Goal: Task Accomplishment & Management: Manage account settings

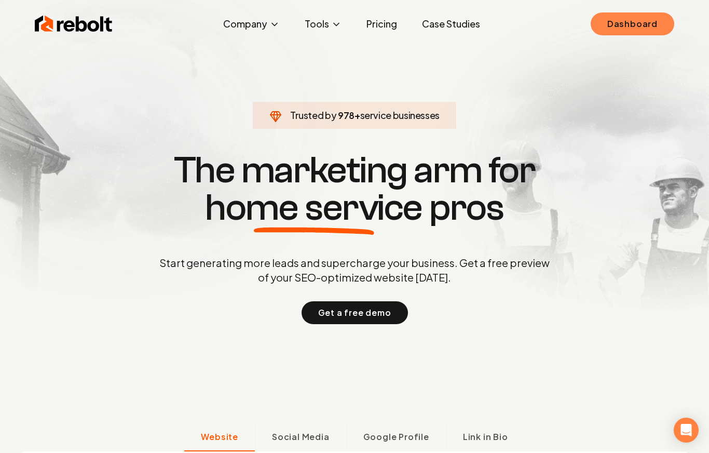
click at [647, 22] on link "Dashboard" at bounding box center [633, 23] width 84 height 23
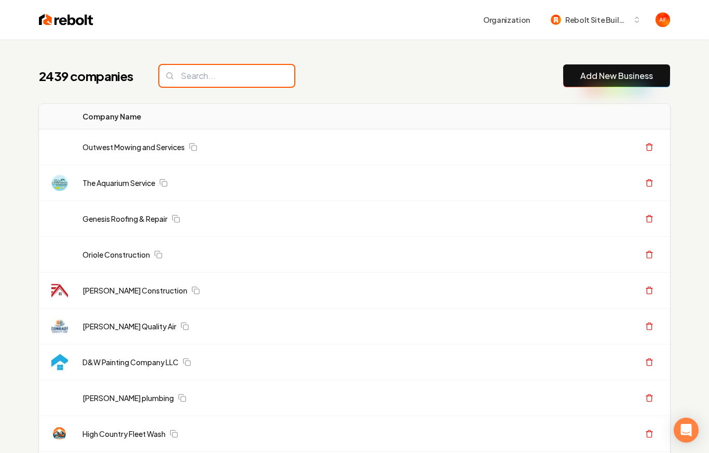
click at [217, 75] on input "search" at bounding box center [226, 76] width 135 height 22
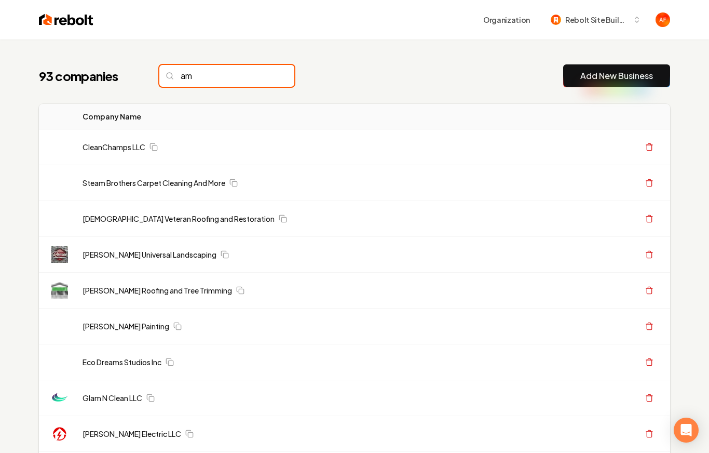
type input "a"
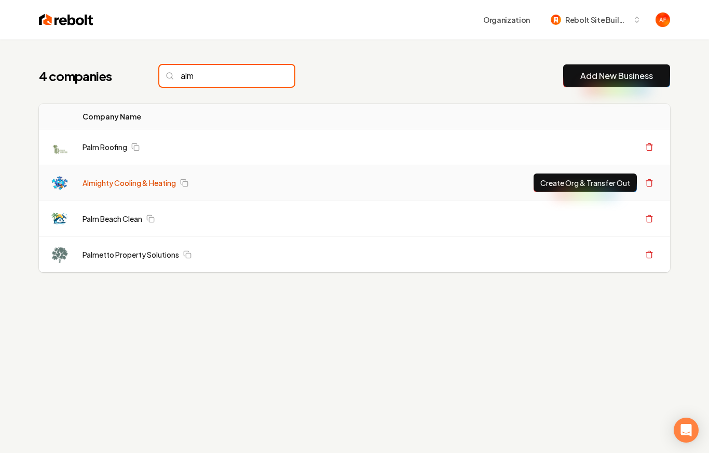
type input "alm"
click at [121, 180] on link "Almighty Cooling & Heating" at bounding box center [129, 182] width 93 height 10
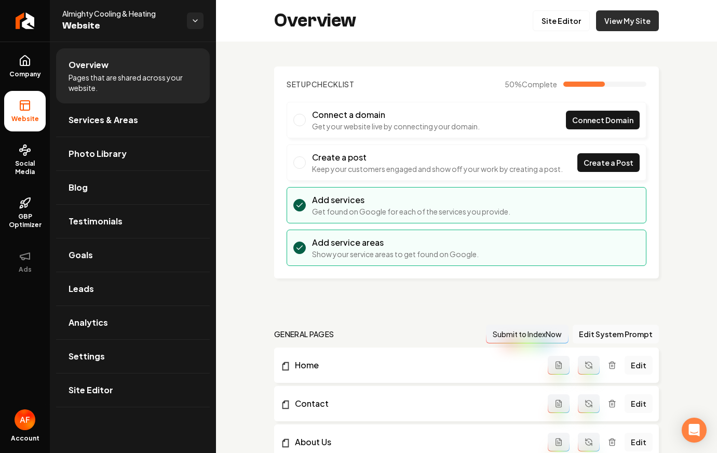
click at [638, 25] on link "View My Site" at bounding box center [627, 20] width 63 height 21
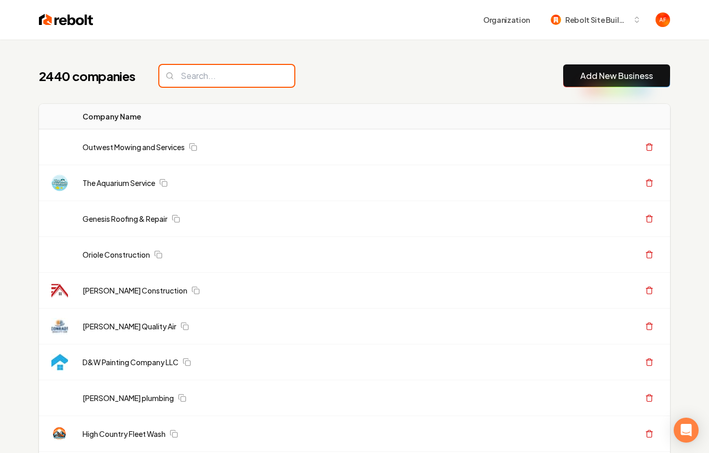
click at [234, 66] on input "search" at bounding box center [226, 76] width 135 height 22
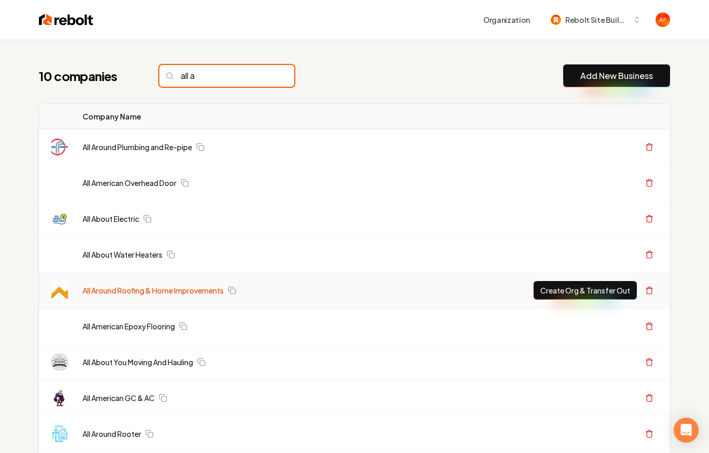
type input "all a"
click at [183, 287] on link "All Around Roofing & Home Improvements" at bounding box center [153, 290] width 141 height 10
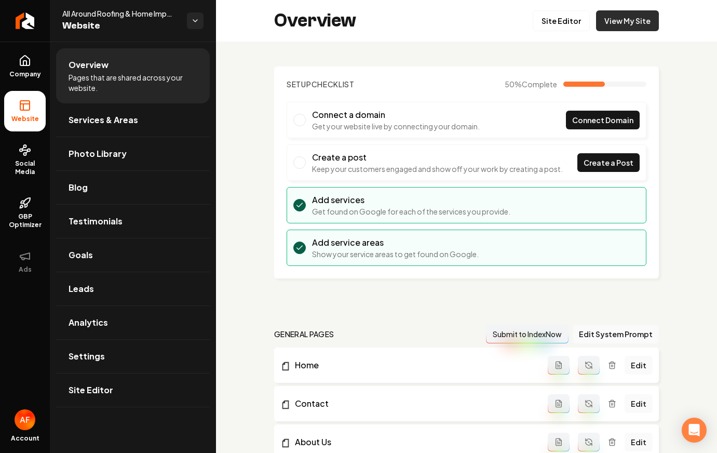
click at [628, 22] on link "View My Site" at bounding box center [627, 20] width 63 height 21
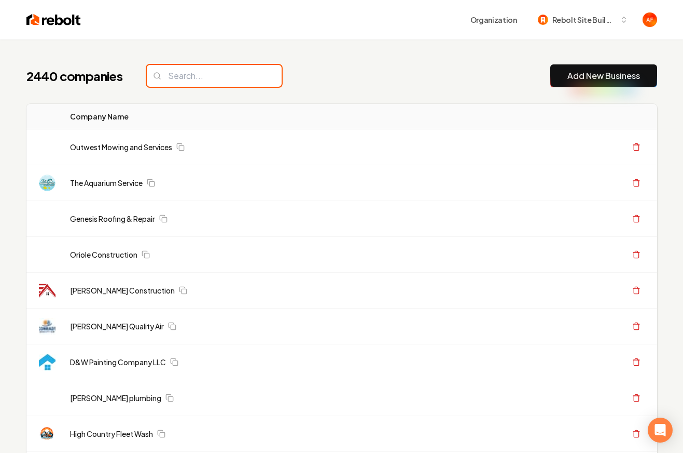
click at [161, 75] on input "search" at bounding box center [214, 76] width 135 height 22
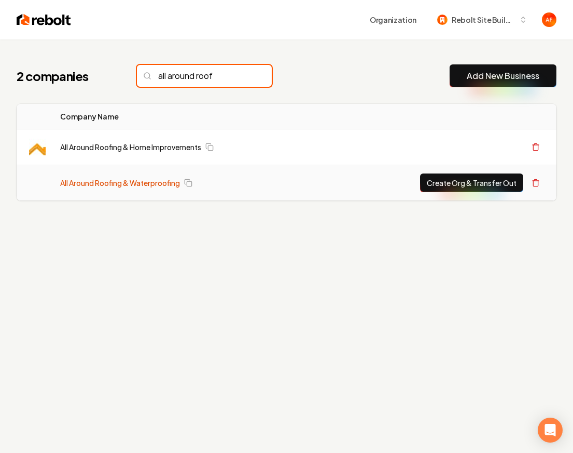
type input "all around roof"
click at [110, 184] on link "All Around Roofing & Waterproofing" at bounding box center [120, 182] width 120 height 10
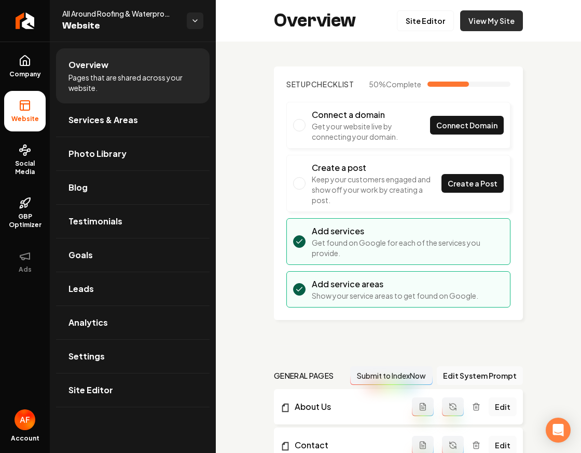
click at [492, 15] on link "View My Site" at bounding box center [491, 20] width 63 height 21
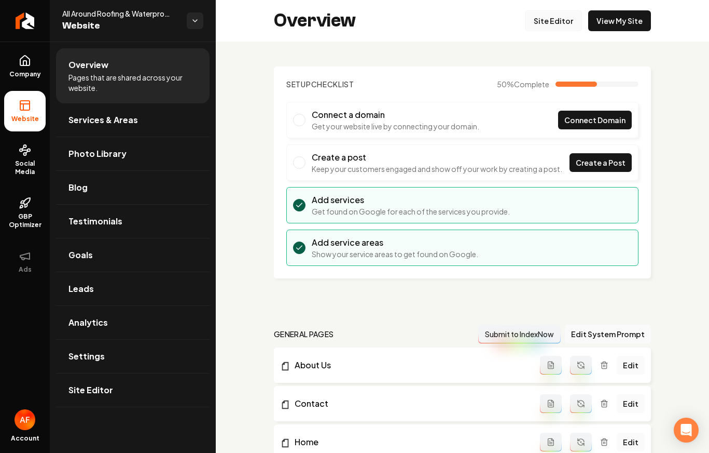
click at [552, 21] on link "Site Editor" at bounding box center [553, 20] width 57 height 21
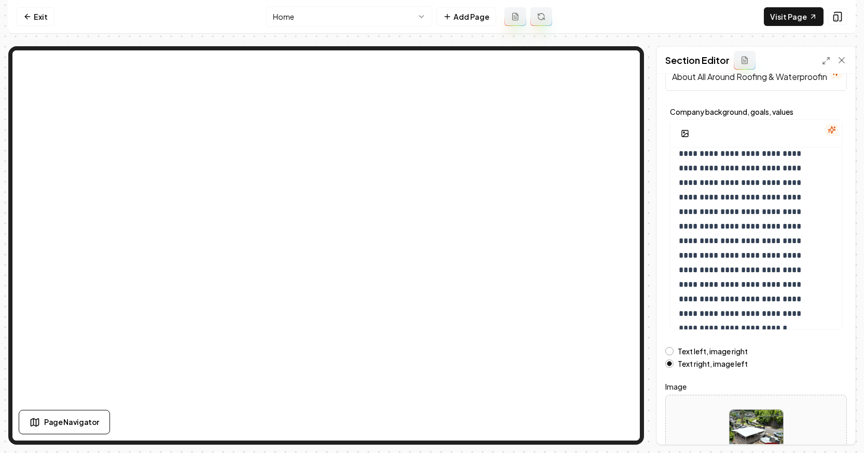
scroll to position [91, 0]
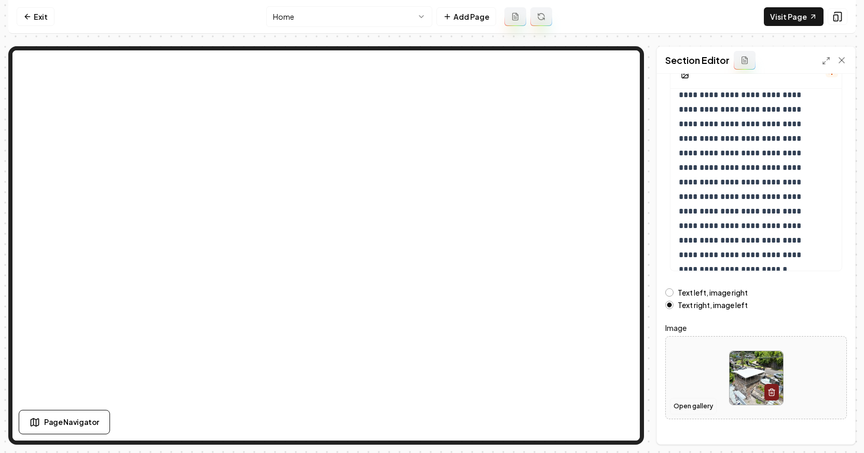
click at [708, 404] on button "Open gallery" at bounding box center [693, 406] width 47 height 17
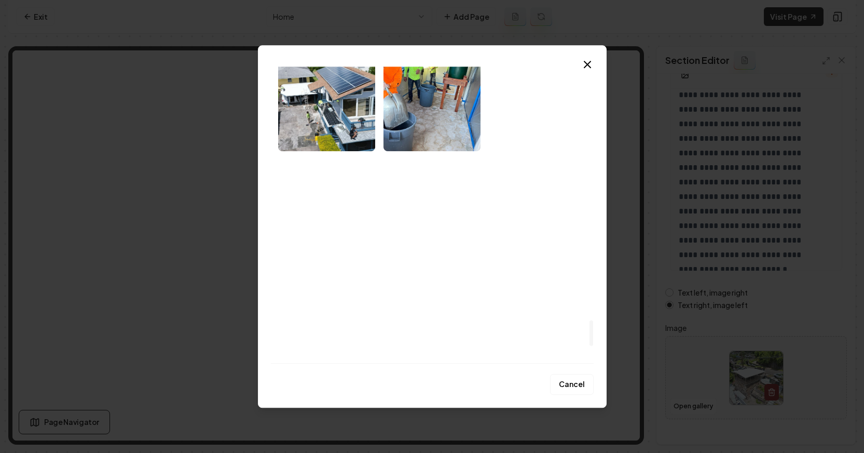
scroll to position [2927, 0]
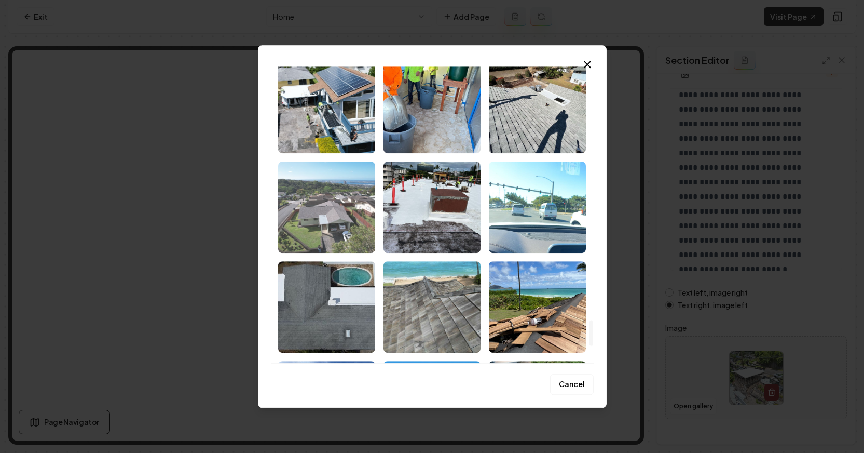
click at [356, 209] on img "Select image image_68cd6a815c7cd75eb8f4271b.jpeg" at bounding box center [326, 206] width 97 height 91
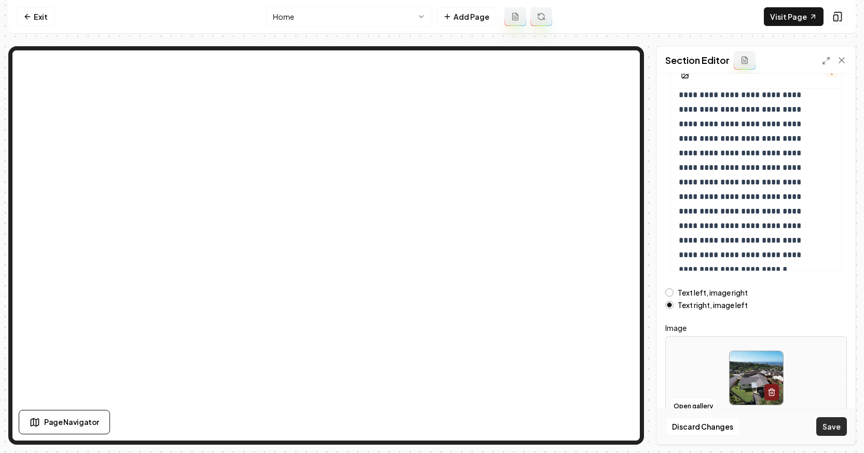
click at [708, 422] on button "Save" at bounding box center [831, 426] width 31 height 19
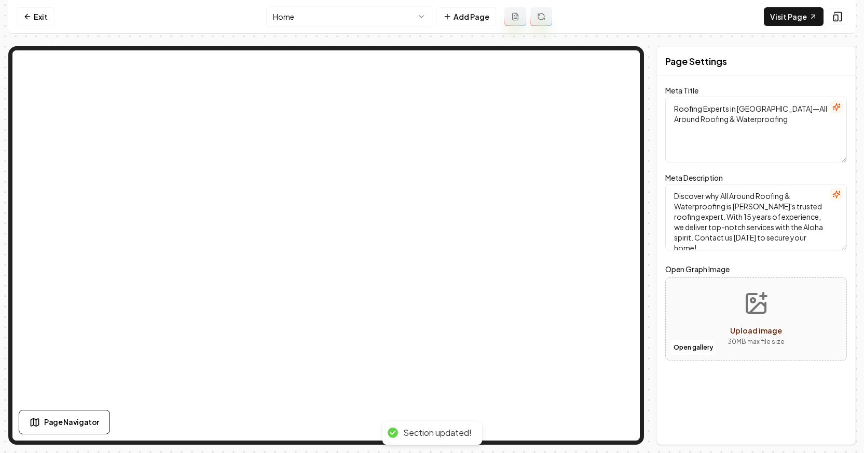
scroll to position [0, 0]
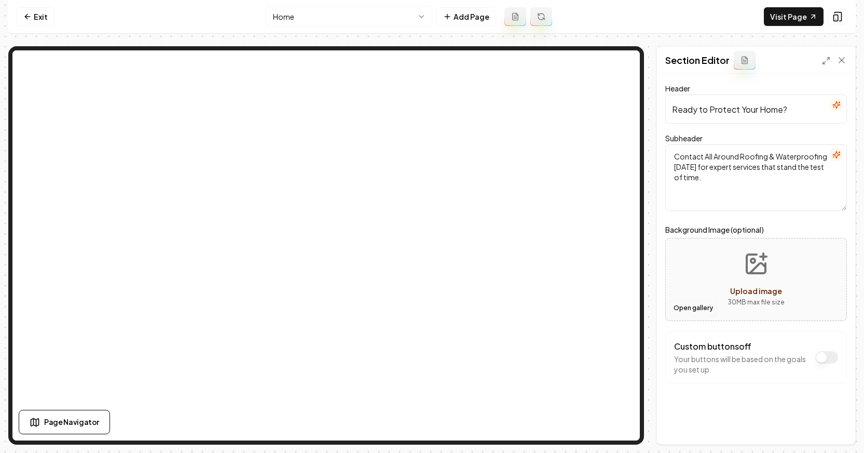
click at [687, 315] on button "Open gallery" at bounding box center [693, 307] width 47 height 17
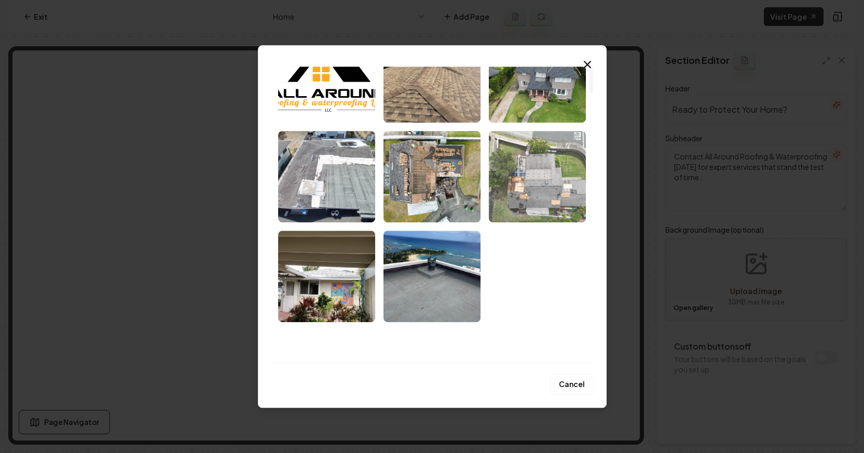
scroll to position [78, 0]
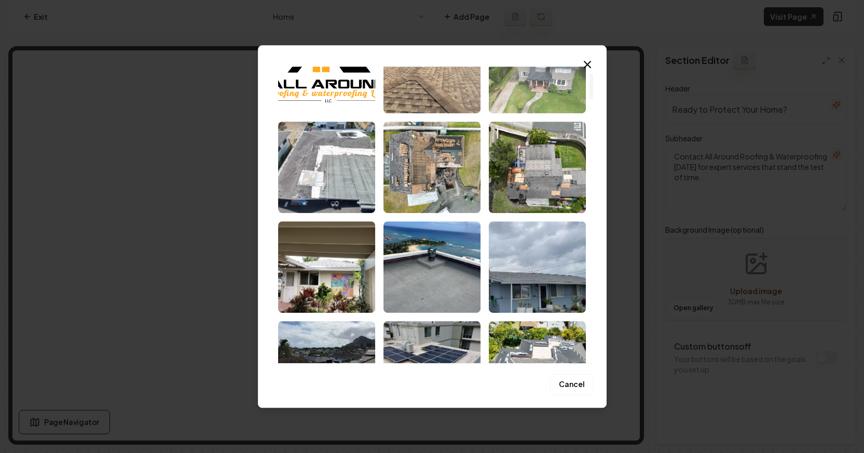
click at [549, 87] on img "Select image image_68cd6a8c5c7cd75eb8f48a5e.jpeg" at bounding box center [537, 67] width 97 height 91
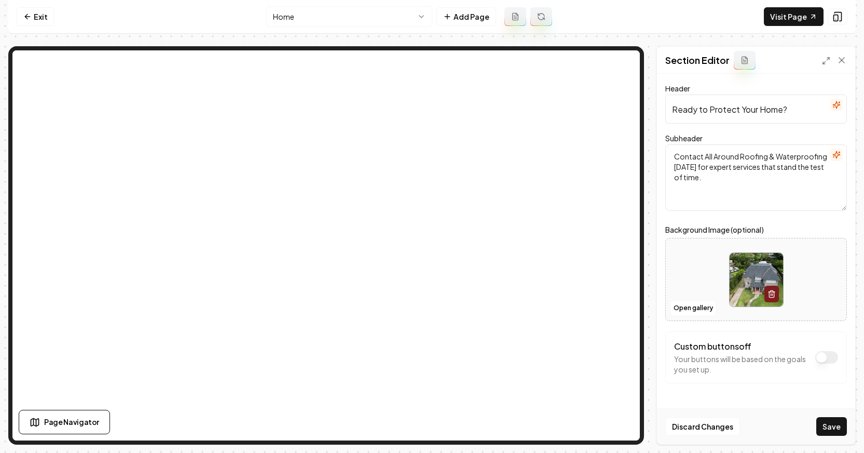
click at [708, 419] on button "Save" at bounding box center [831, 426] width 31 height 19
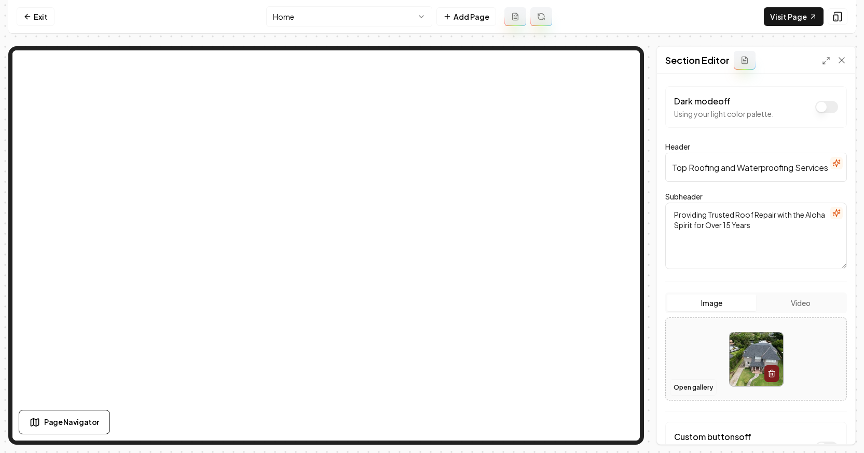
click at [682, 386] on button "Open gallery" at bounding box center [693, 387] width 47 height 17
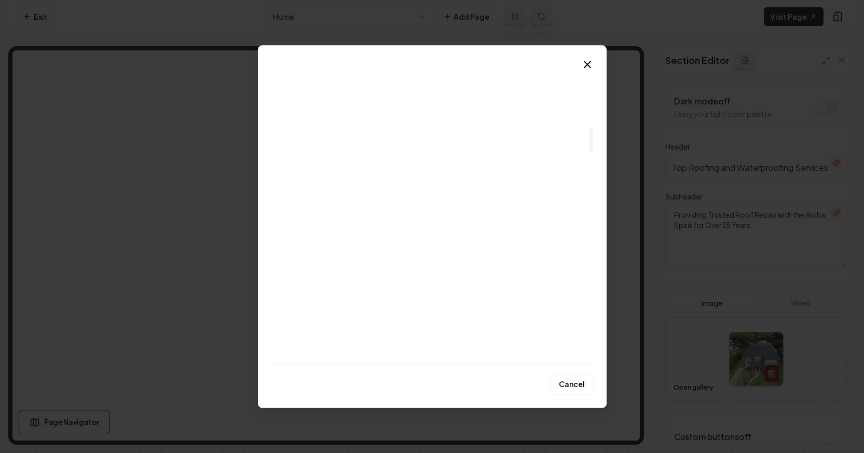
scroll to position [742, 0]
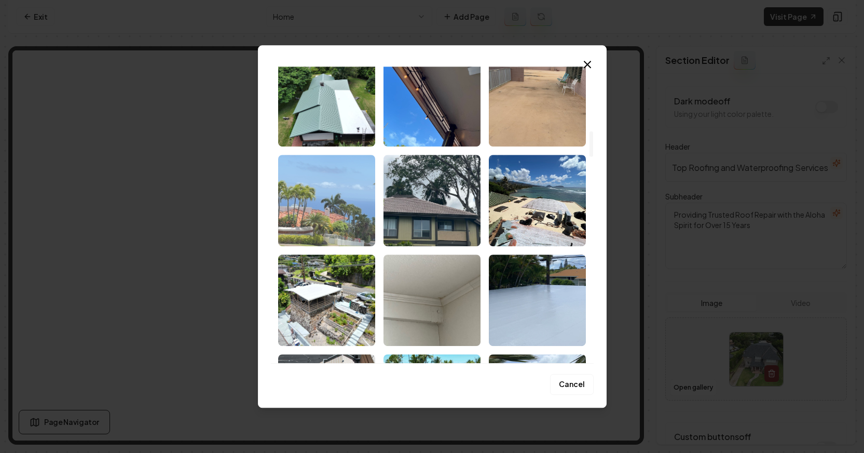
click at [333, 206] on img "Select image image_68cd6a855c7cd75eb8f4424c.jpeg" at bounding box center [326, 200] width 97 height 91
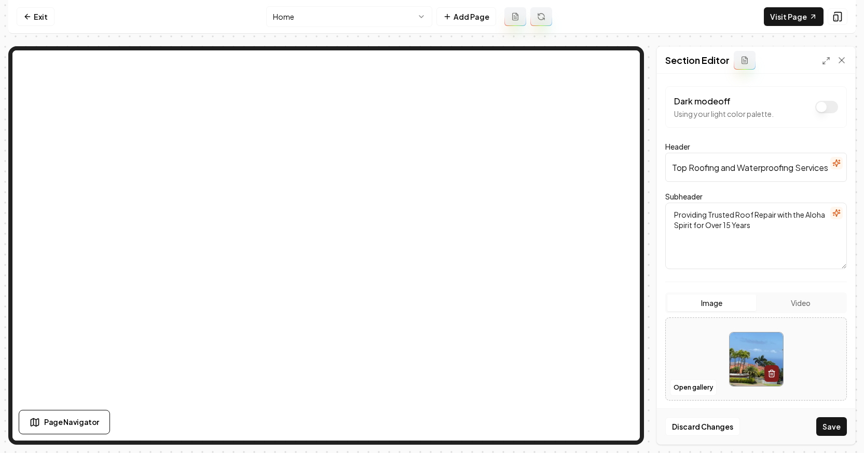
drag, startPoint x: 834, startPoint y: 428, endPoint x: 674, endPoint y: 348, distance: 179.2
click at [708, 428] on button "Save" at bounding box center [831, 426] width 31 height 19
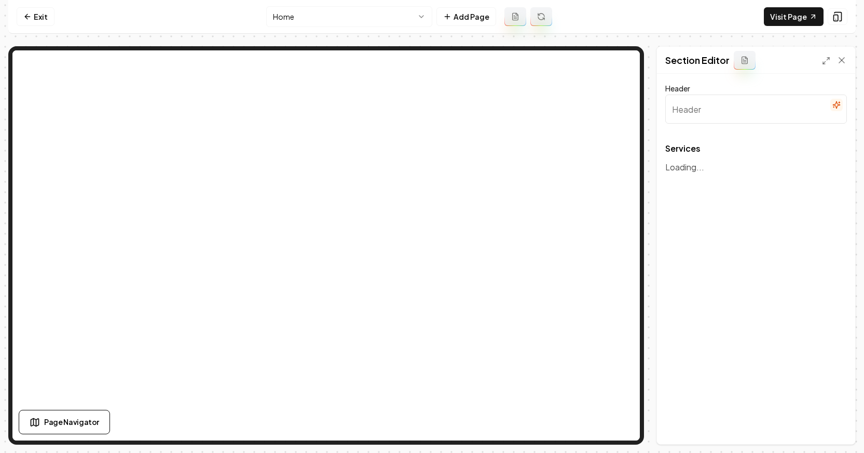
type input "Roofing and Waterproofing Solutions"
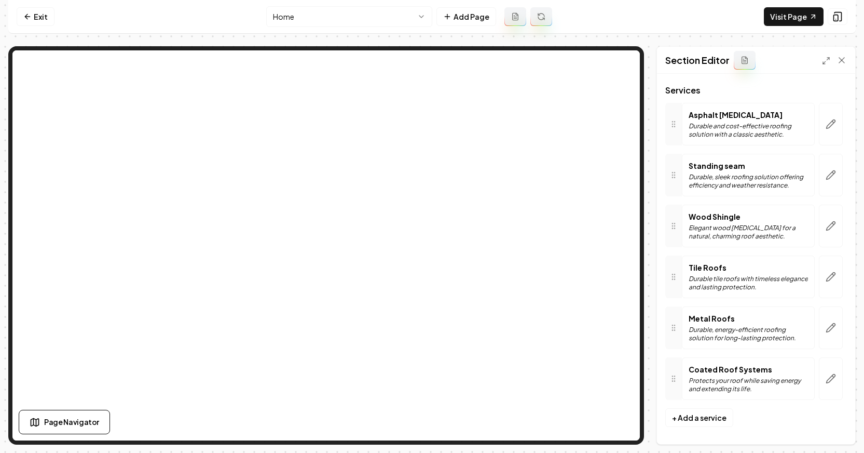
scroll to position [62, 0]
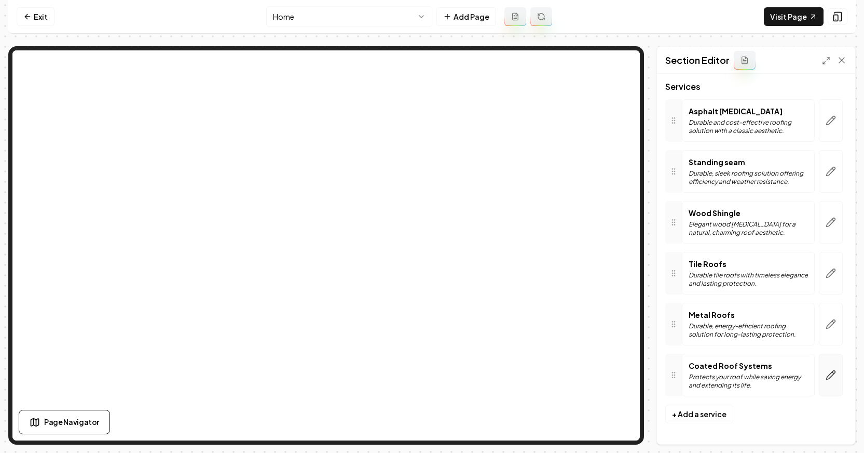
click at [708, 379] on button "button" at bounding box center [831, 374] width 24 height 43
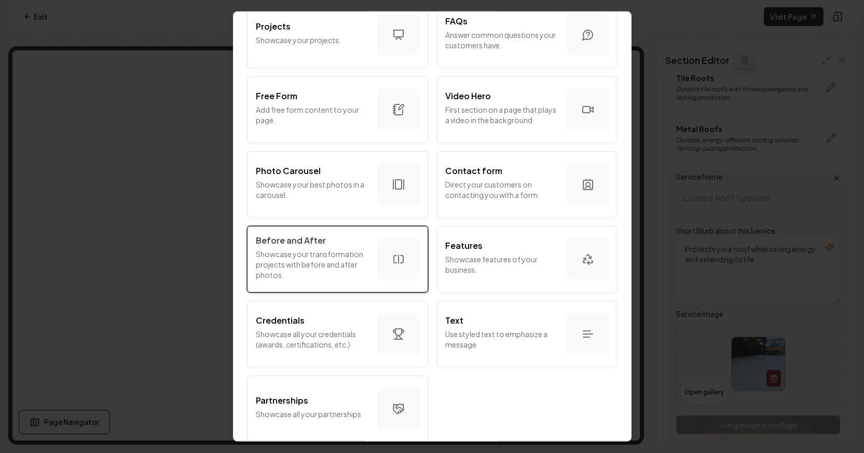
scroll to position [543, 0]
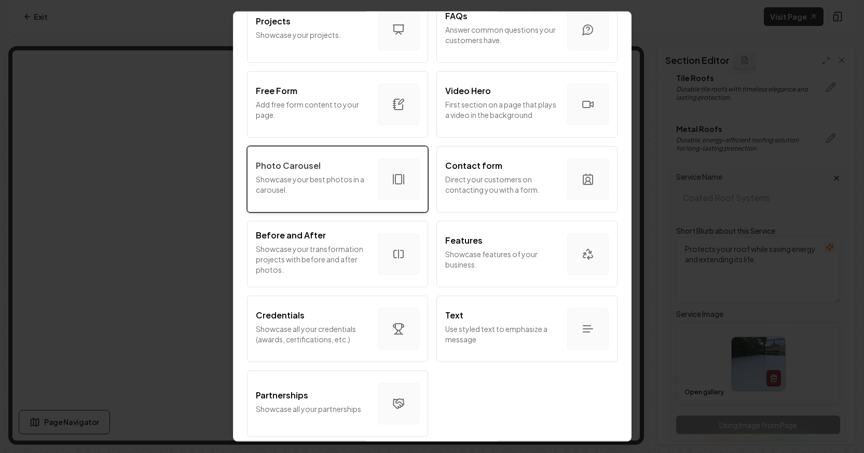
click at [347, 171] on div "Photo Carousel Showcase your best photos in a carousel." at bounding box center [313, 178] width 114 height 39
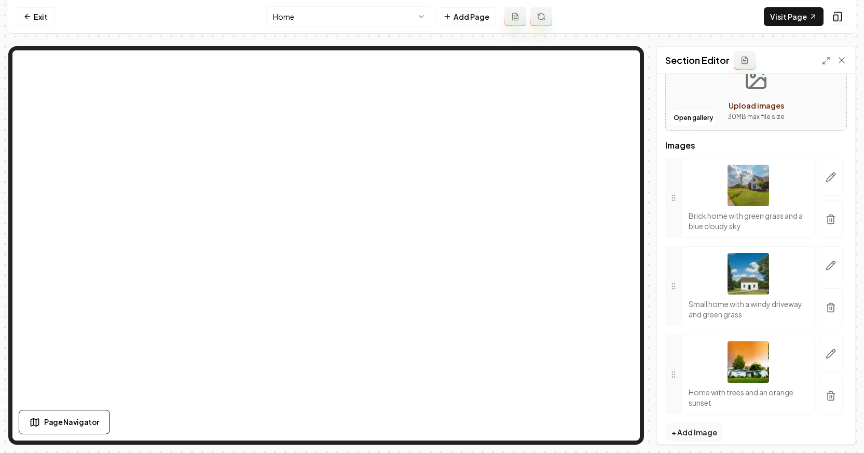
scroll to position [95, 0]
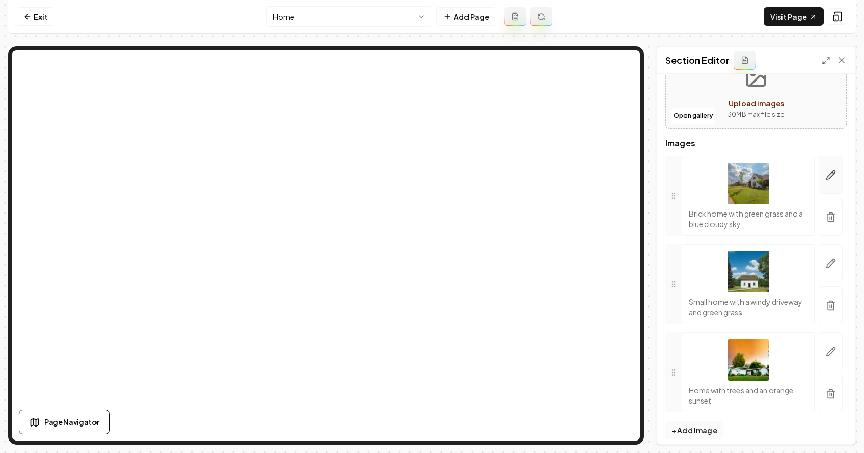
click at [708, 183] on button "button" at bounding box center [831, 175] width 24 height 38
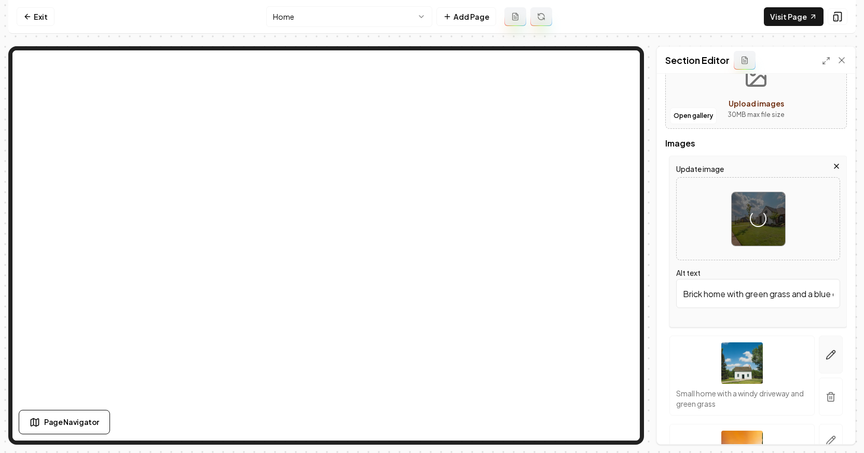
click at [708, 352] on button "button" at bounding box center [831, 354] width 24 height 38
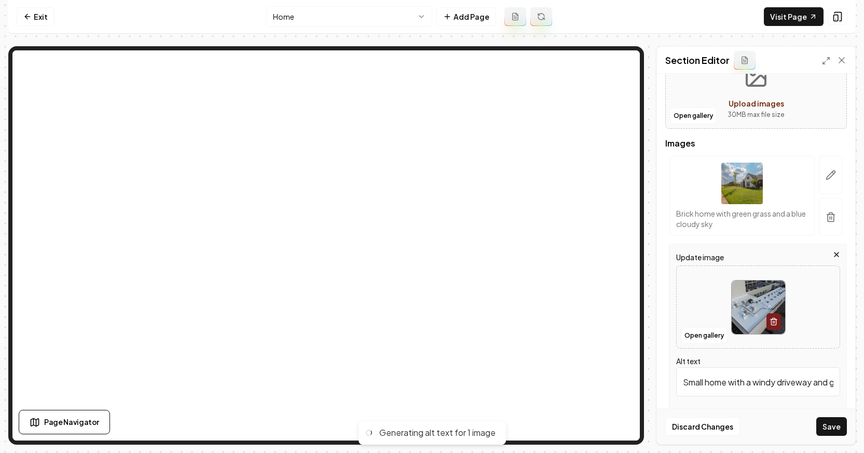
type input "Aerial view of a commercial building roof with white coating and HVAC units."
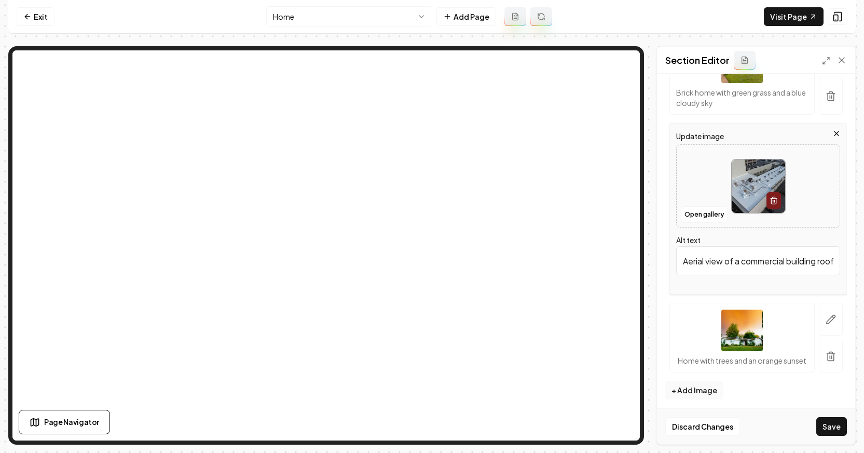
scroll to position [217, 0]
click at [708, 320] on icon "button" at bounding box center [831, 318] width 10 height 10
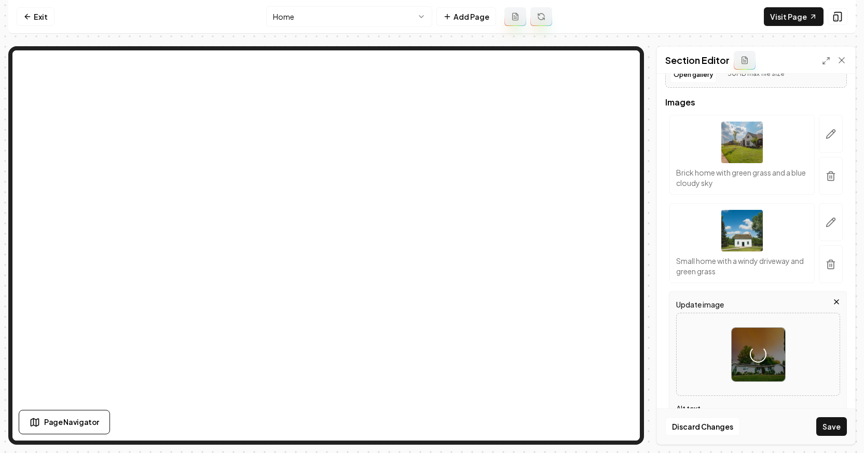
scroll to position [127, 0]
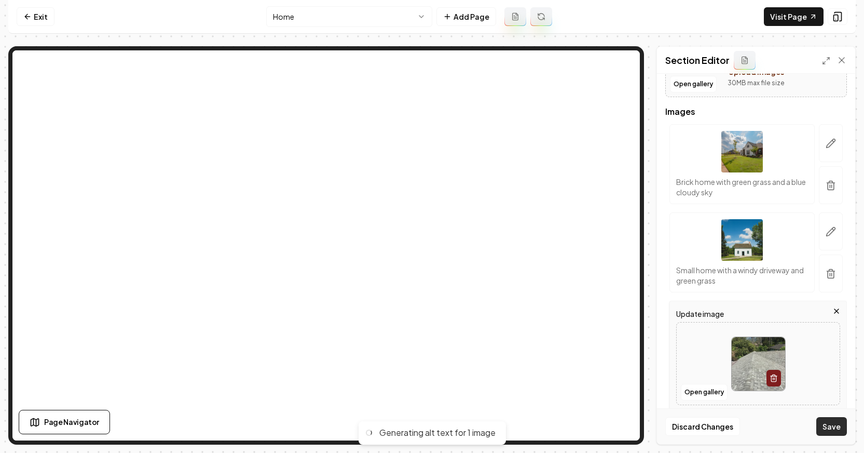
click at [708, 425] on button "Save" at bounding box center [831, 426] width 31 height 19
type input "Aerial view of a grey shingle roof with lush greenery and palm trees in the bac…"
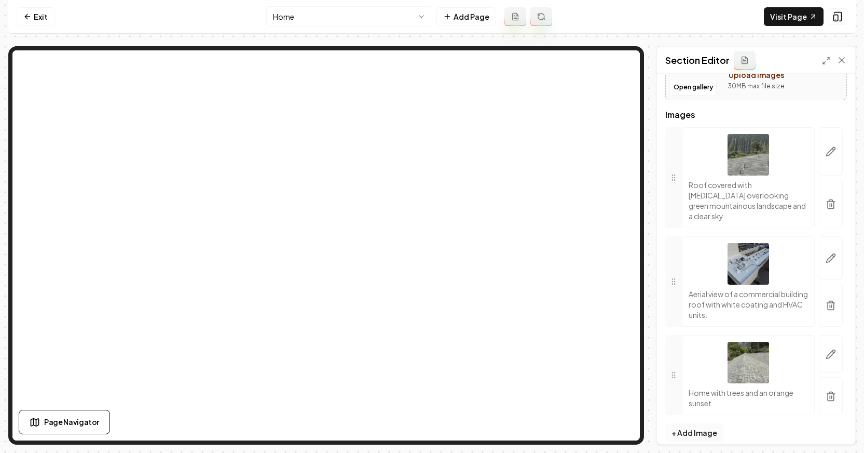
click at [695, 423] on button "+ Add Image" at bounding box center [694, 432] width 58 height 19
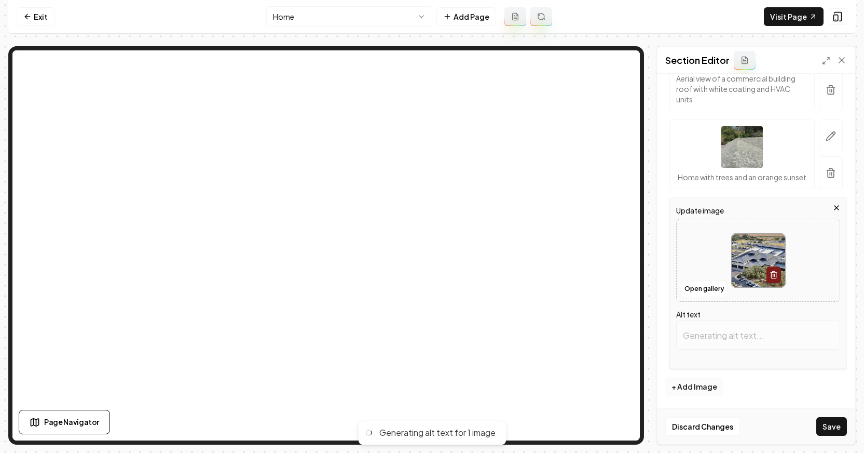
click at [705, 382] on button "+ Add Image" at bounding box center [694, 386] width 58 height 19
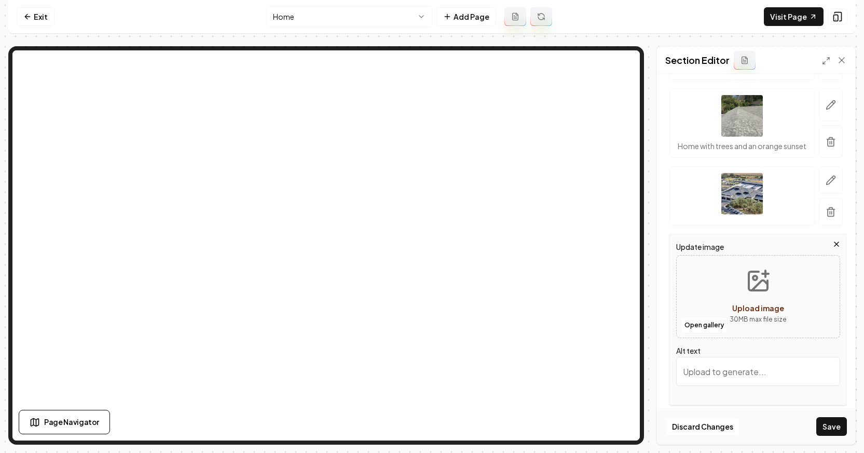
scroll to position [407, 0]
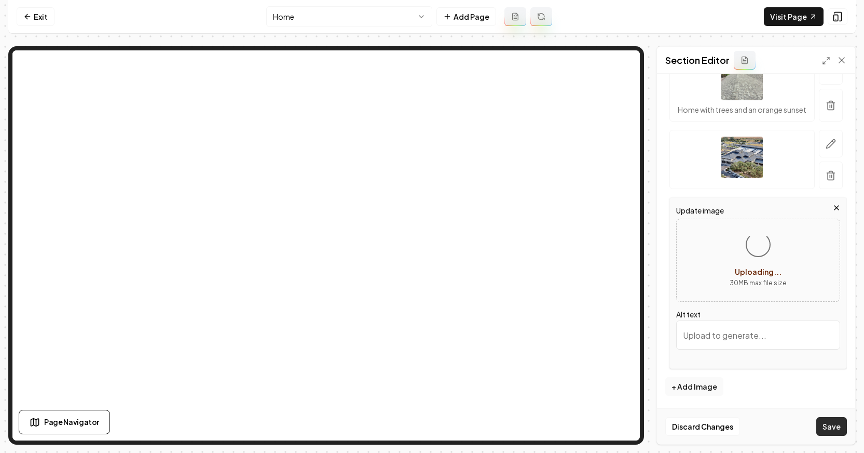
click at [708, 430] on button "Save" at bounding box center [831, 426] width 31 height 19
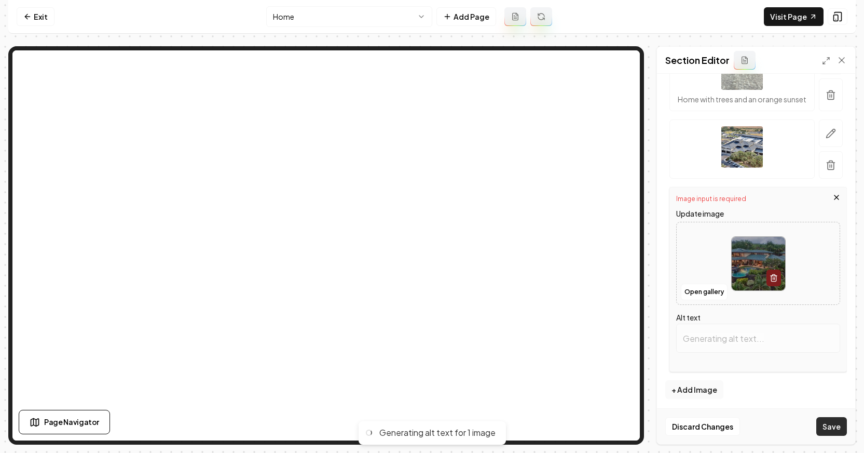
click at [708, 428] on button "Save" at bounding box center [831, 426] width 31 height 19
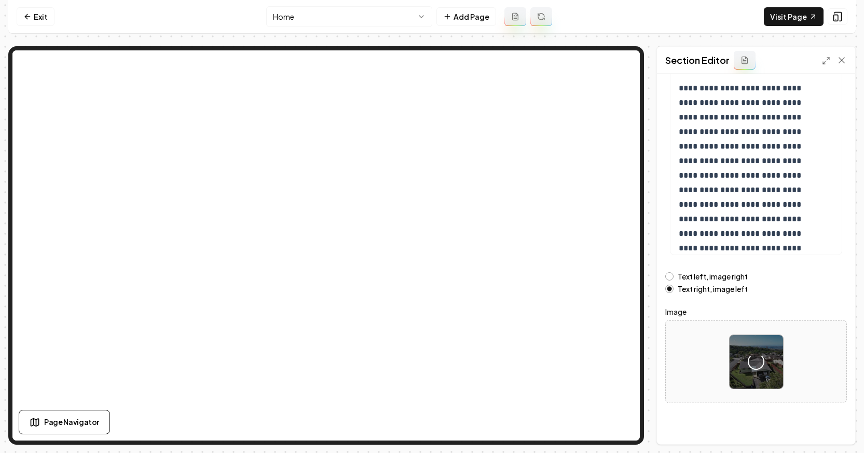
scroll to position [108, 0]
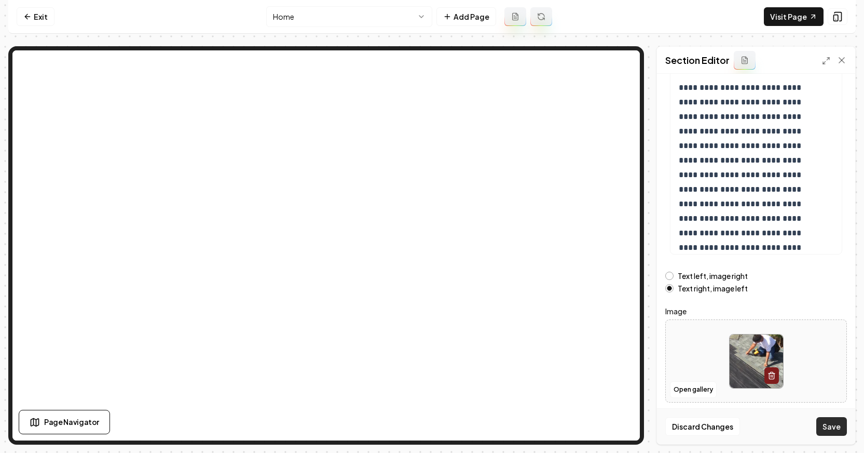
click at [708, 425] on button "Save" at bounding box center [831, 426] width 31 height 19
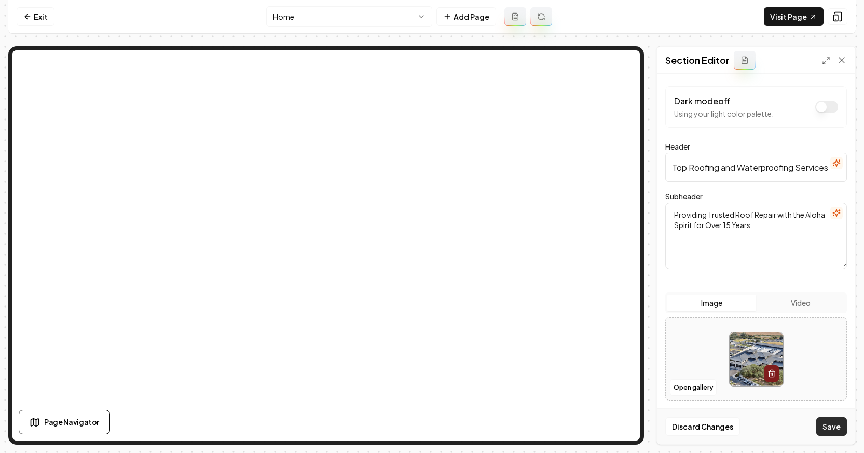
click at [708, 433] on button "Save" at bounding box center [831, 426] width 31 height 19
click at [708, 430] on button "Save" at bounding box center [831, 426] width 31 height 19
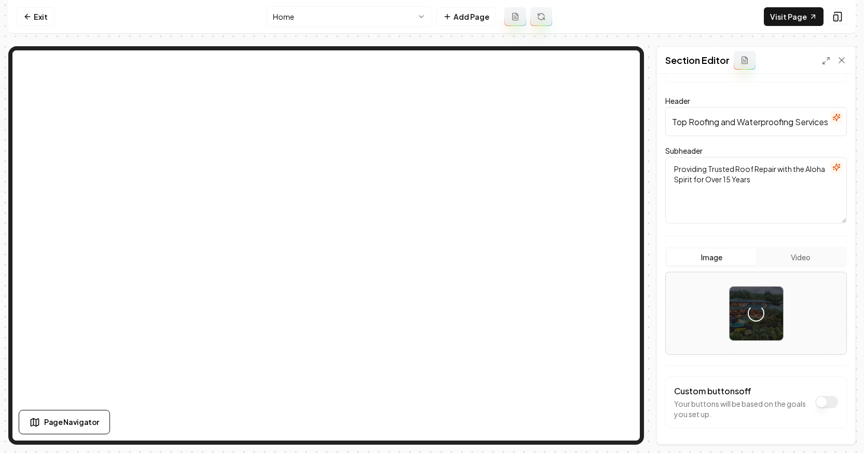
scroll to position [63, 0]
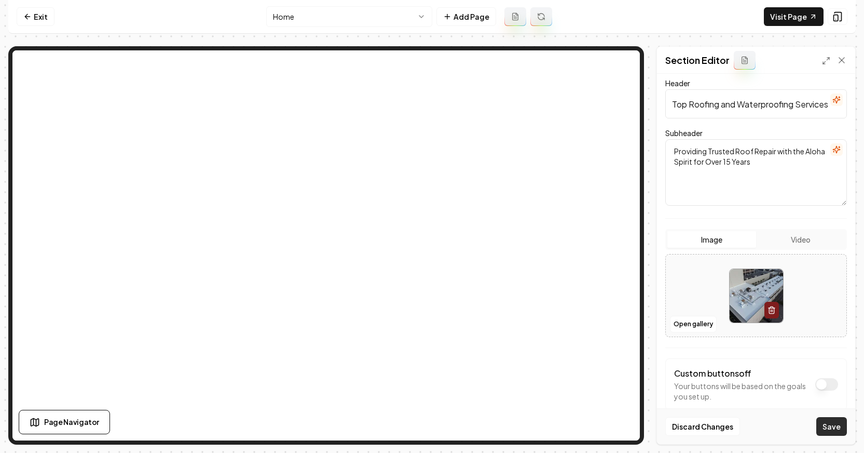
click at [708, 427] on button "Save" at bounding box center [831, 426] width 31 height 19
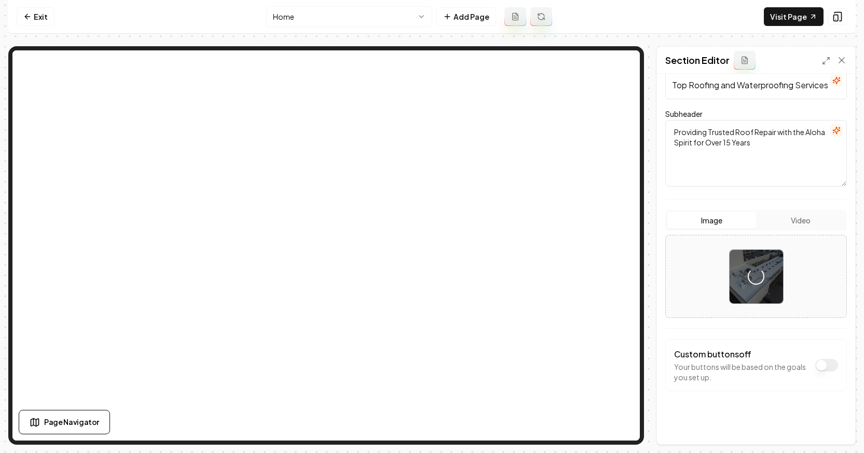
scroll to position [84, 0]
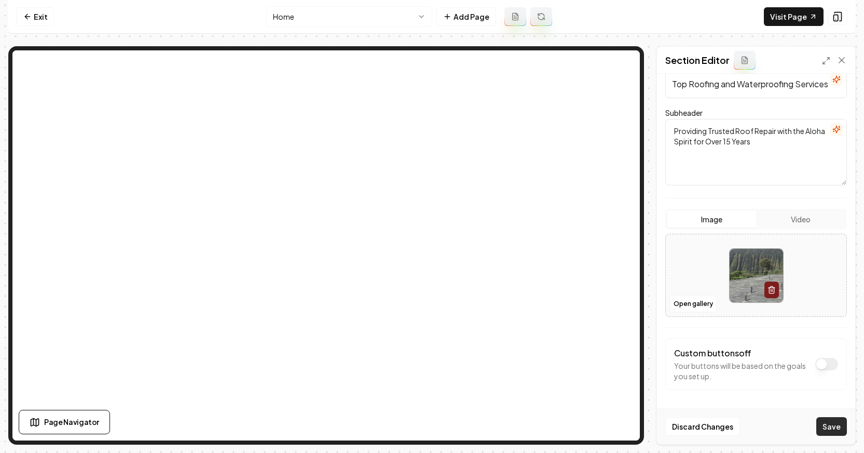
click at [708, 433] on button "Save" at bounding box center [831, 426] width 31 height 19
click at [708, 417] on button "Save" at bounding box center [831, 426] width 31 height 19
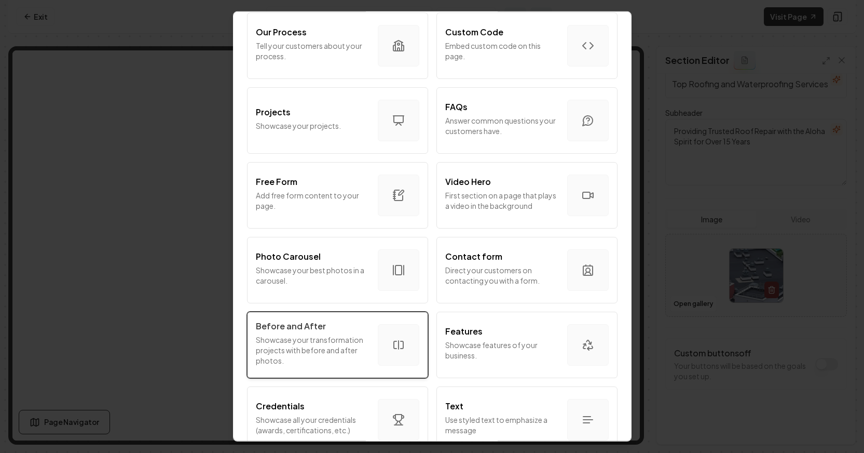
scroll to position [549, 0]
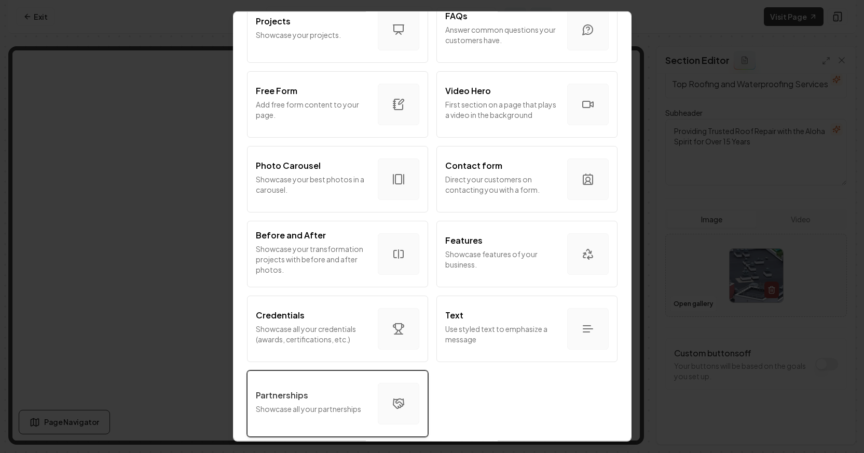
click at [359, 389] on div "Partnerships" at bounding box center [313, 395] width 114 height 12
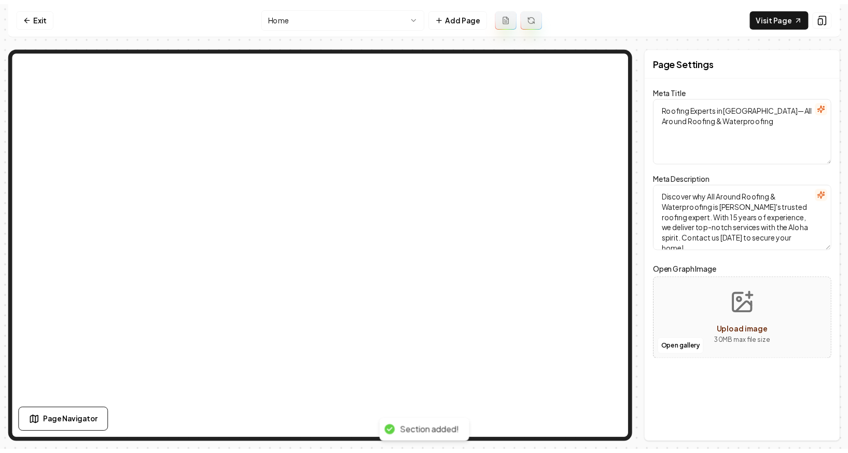
scroll to position [0, 0]
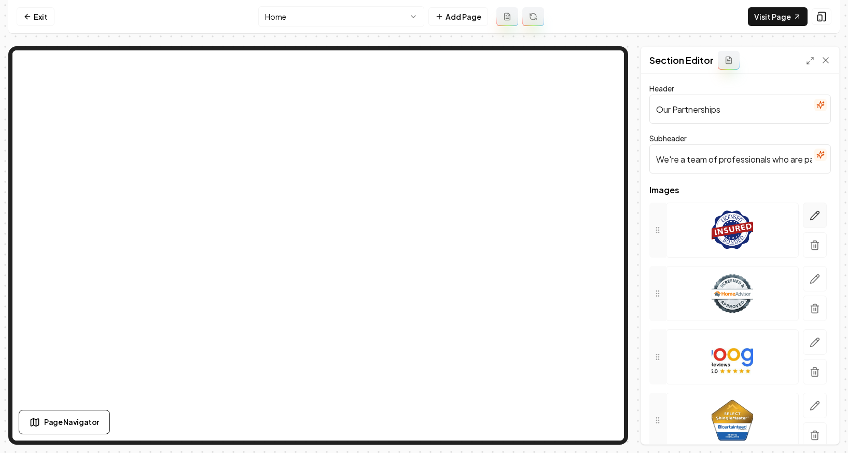
click at [708, 221] on button "button" at bounding box center [815, 214] width 24 height 25
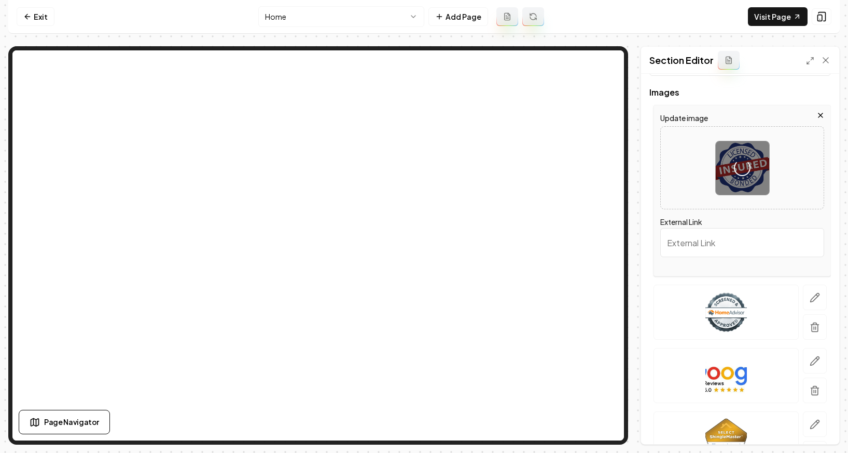
scroll to position [101, 0]
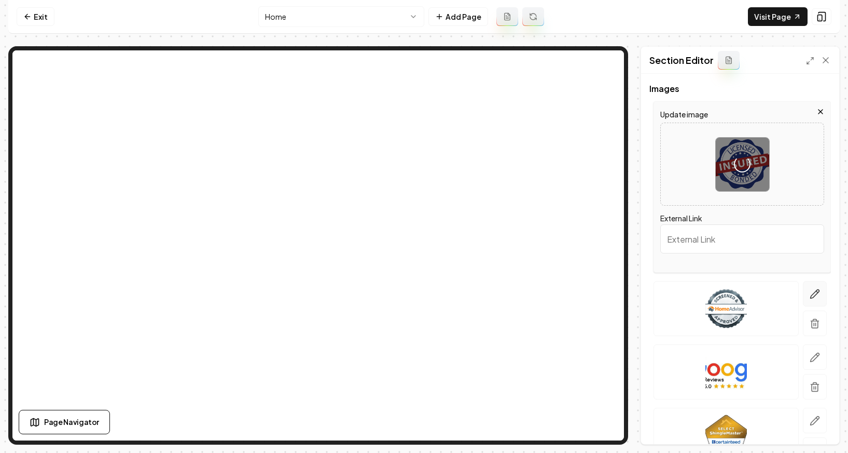
click at [708, 289] on button "button" at bounding box center [815, 293] width 24 height 25
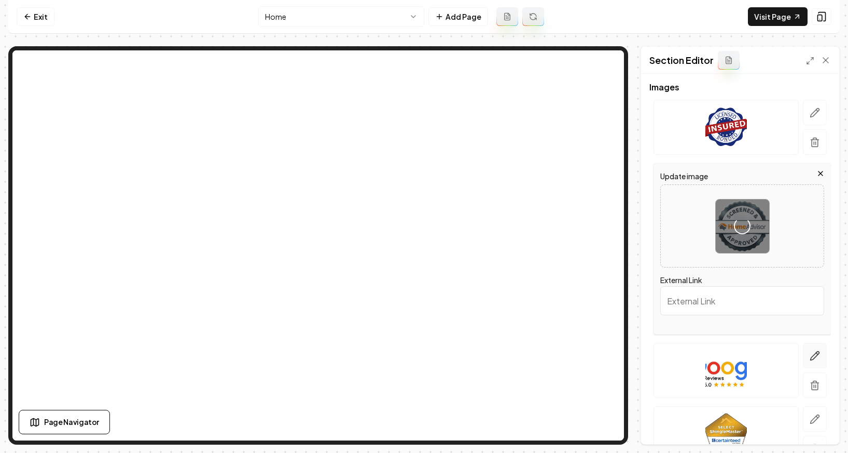
scroll to position [103, 0]
click at [708, 357] on icon "button" at bounding box center [815, 354] width 9 height 9
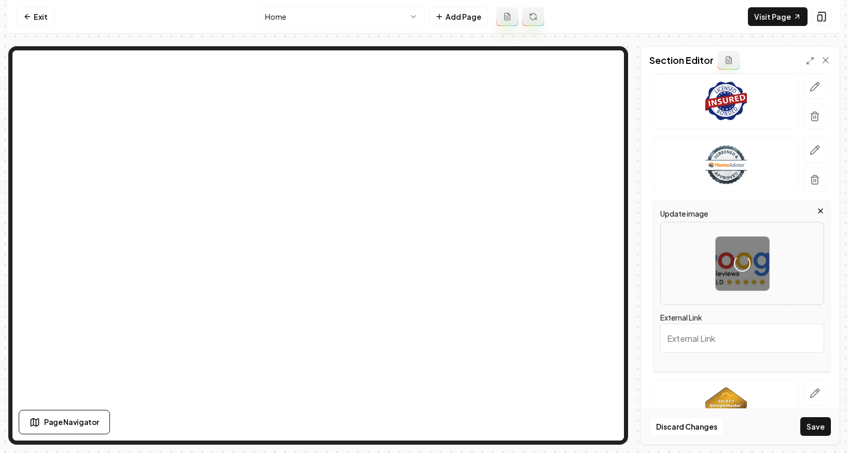
scroll to position [195, 0]
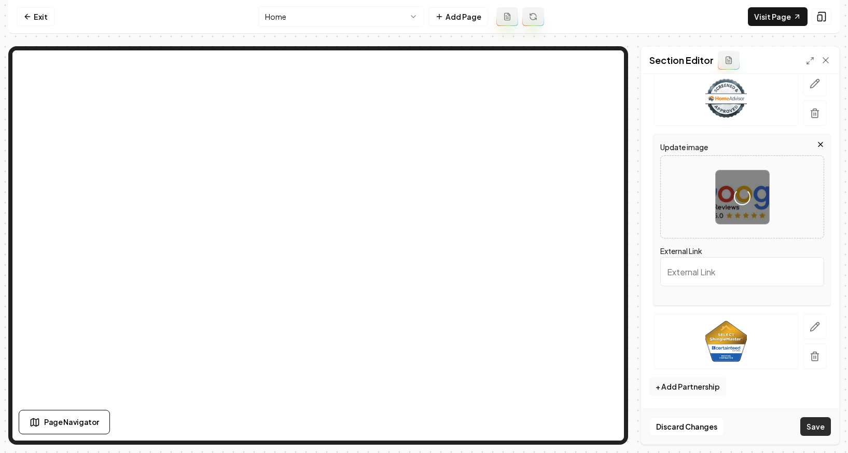
click at [708, 421] on button "Save" at bounding box center [816, 426] width 31 height 19
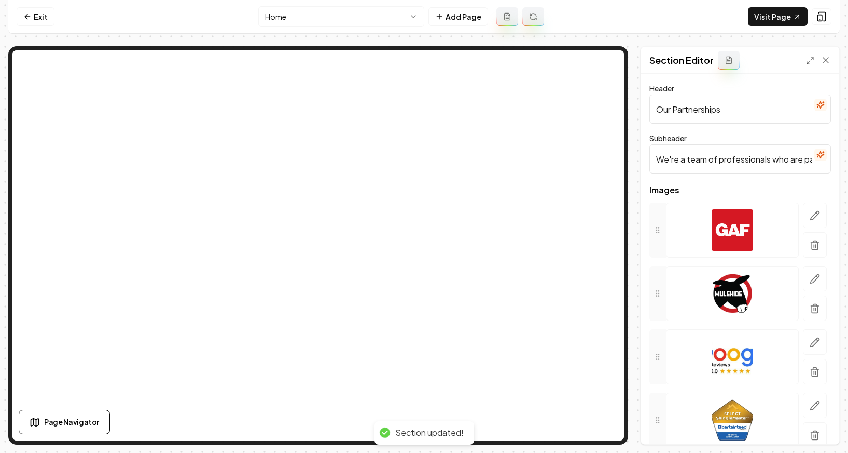
click at [708, 155] on input "We're a team of professionals who are passionate about what we do." at bounding box center [741, 158] width 182 height 29
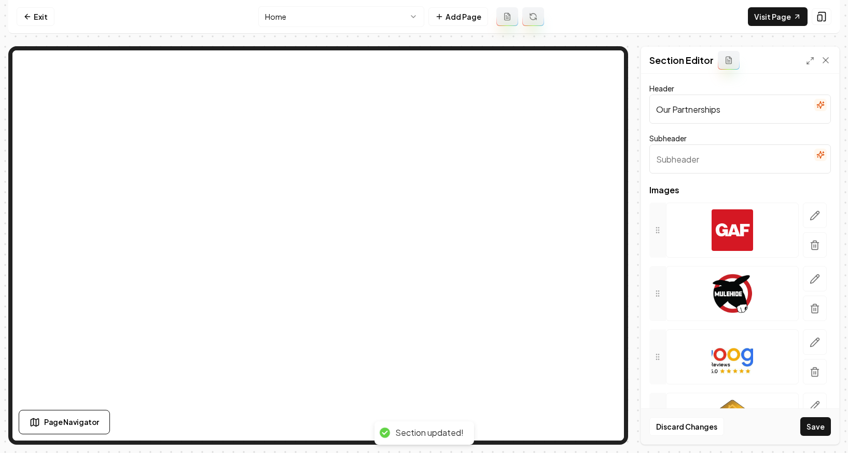
click at [708, 110] on input "Our Partnerships" at bounding box center [741, 108] width 182 height 29
click at [704, 111] on input "Brands We trust" at bounding box center [741, 108] width 182 height 29
type input "Brands We Trust"
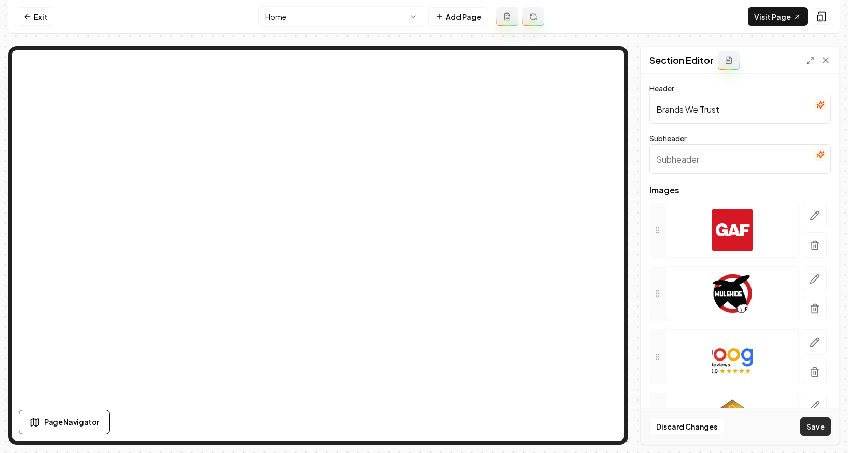
click at [708, 429] on button "Save" at bounding box center [816, 426] width 31 height 19
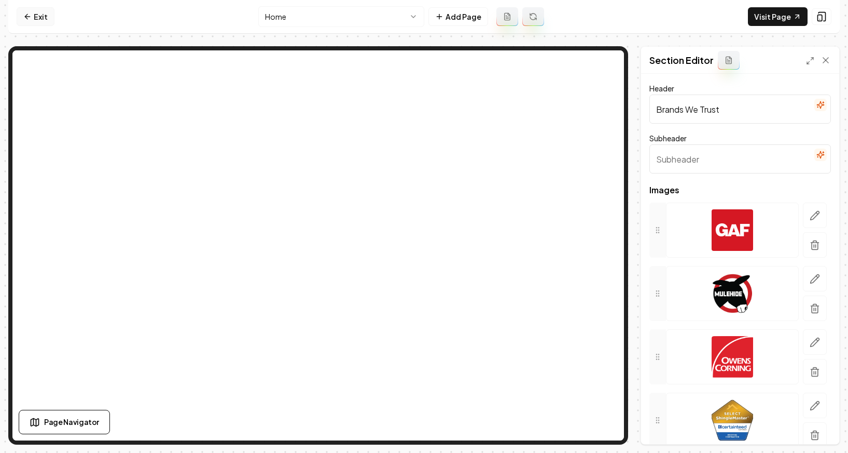
click at [50, 12] on link "Exit" at bounding box center [36, 16] width 38 height 19
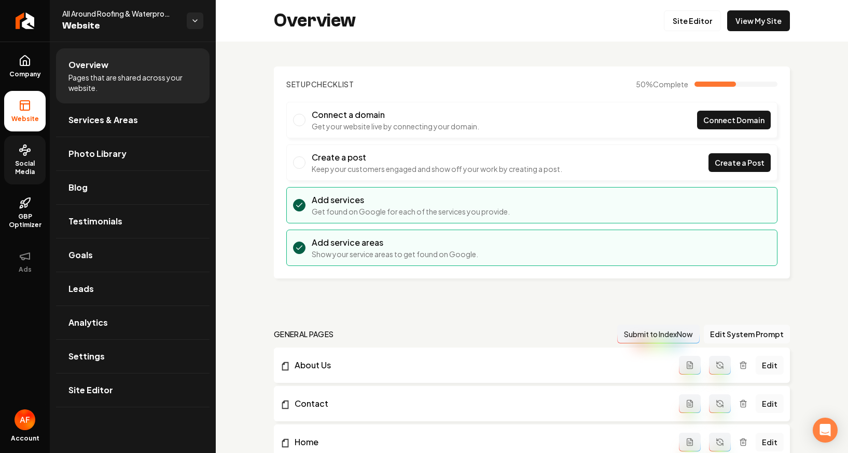
click at [24, 158] on link "Social Media" at bounding box center [25, 159] width 42 height 49
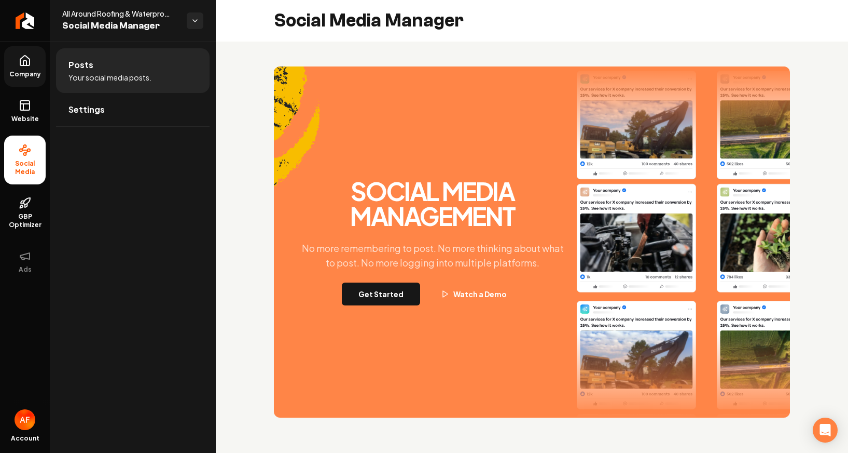
click at [25, 63] on icon at bounding box center [25, 60] width 12 height 12
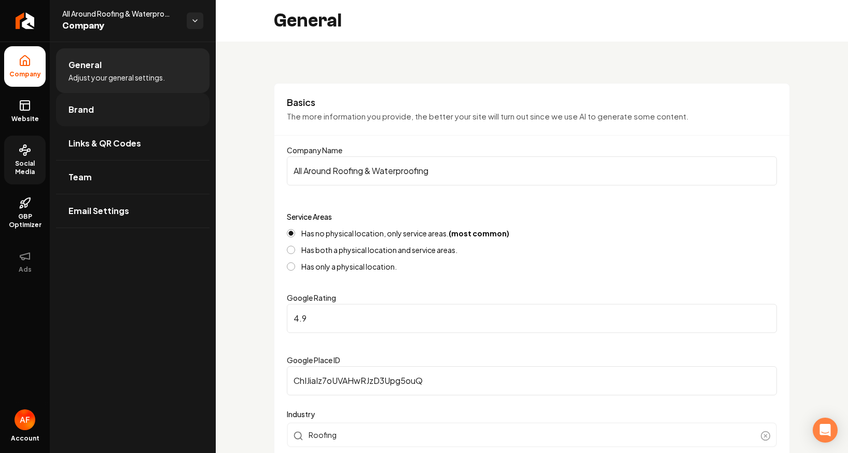
click at [125, 112] on link "Brand" at bounding box center [133, 109] width 154 height 33
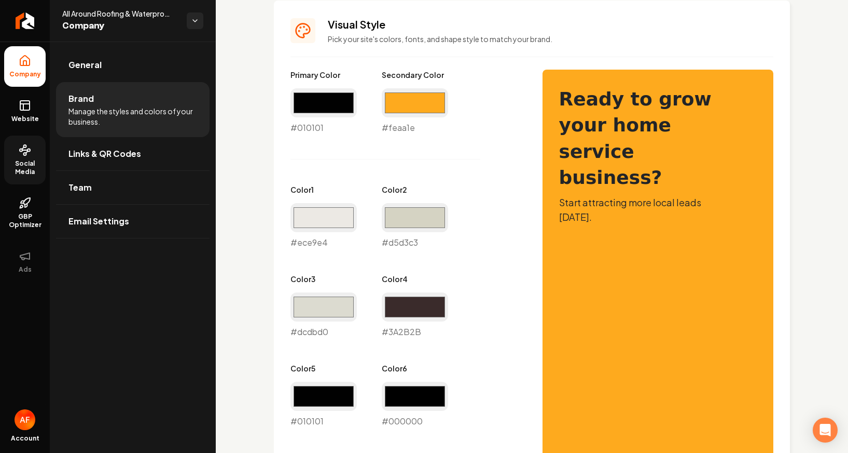
scroll to position [456, 0]
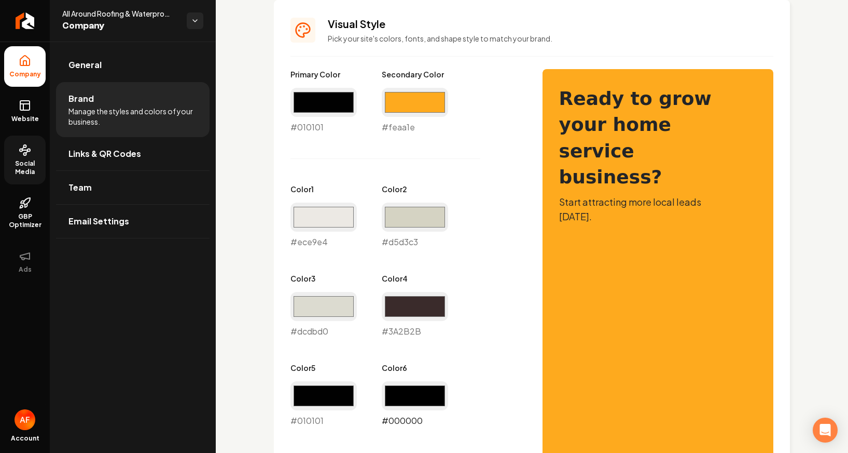
click at [410, 402] on input "#000000" at bounding box center [415, 395] width 66 height 29
type input "#1572bf"
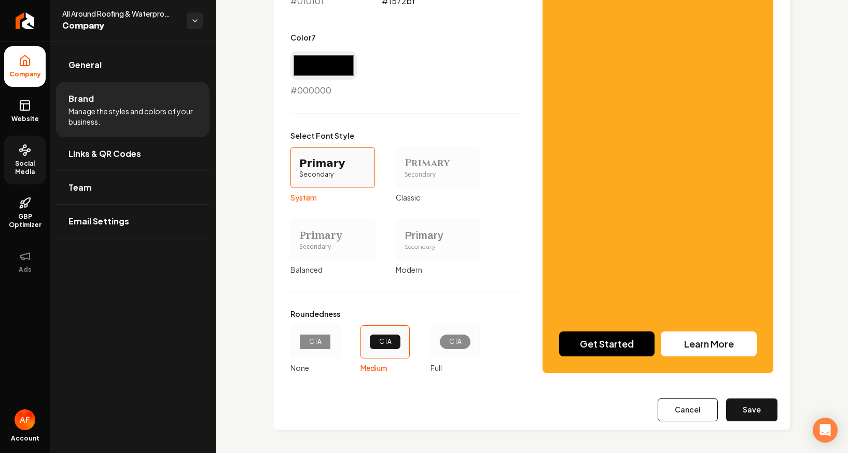
scroll to position [876, 0]
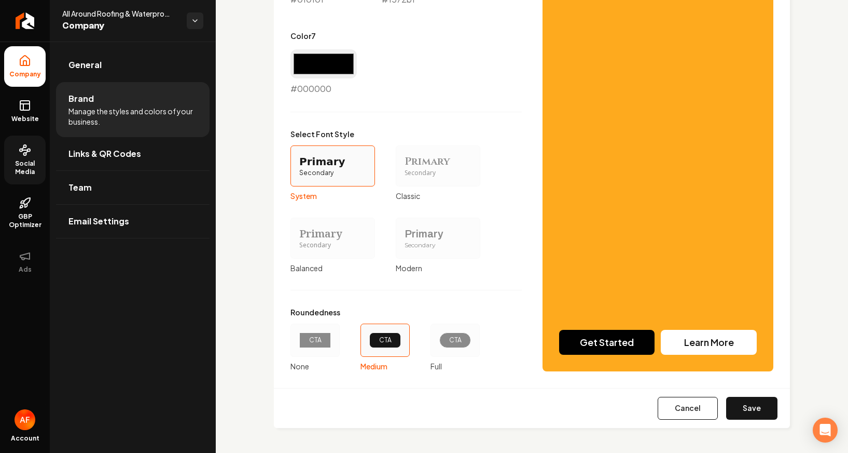
click at [477, 357] on div "Roundedness CTA None CTA Medium CTA Full" at bounding box center [406, 339] width 231 height 64
drag, startPoint x: 462, startPoint y: 344, endPoint x: 483, endPoint y: 345, distance: 21.3
click at [462, 344] on div "CTA" at bounding box center [456, 340] width 32 height 16
click at [438, 344] on button "CTA Full" at bounding box center [434, 340] width 8 height 8
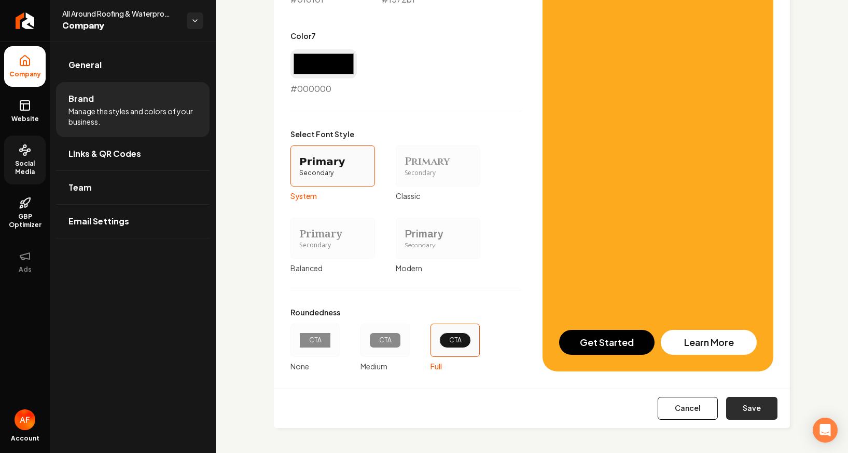
click at [708, 403] on button "Save" at bounding box center [752, 407] width 51 height 23
type input "#3a2b2b"
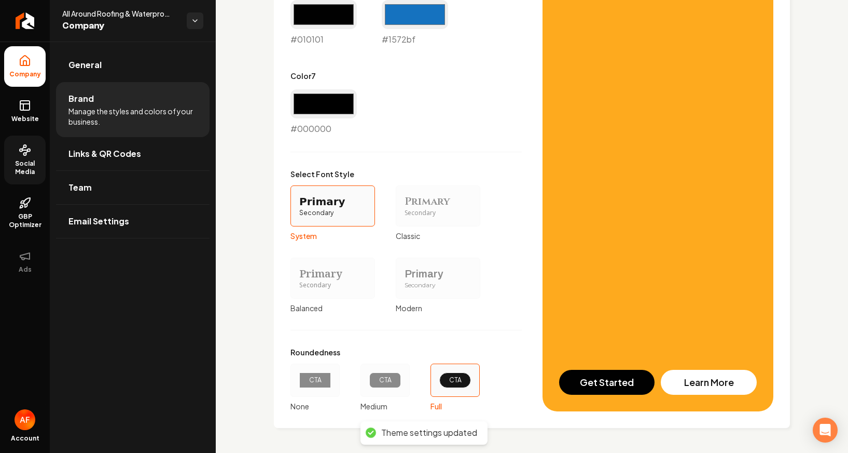
scroll to position [837, 0]
click at [28, 106] on icon at bounding box center [25, 105] width 12 height 12
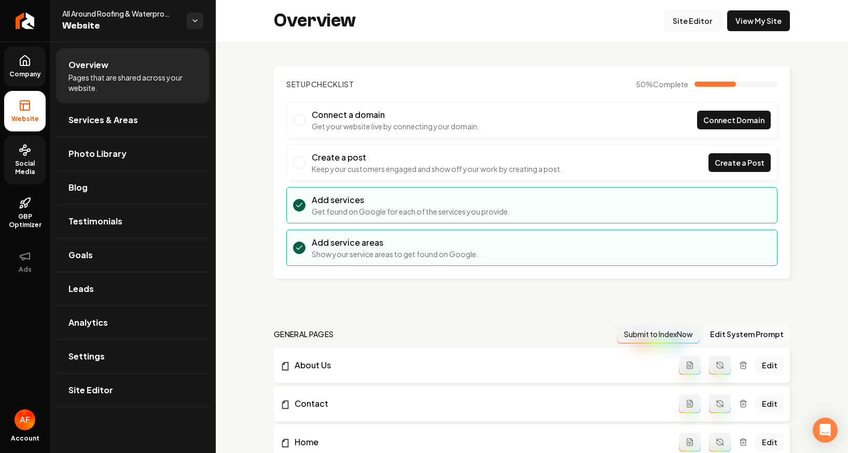
click at [678, 24] on link "Site Editor" at bounding box center [692, 20] width 57 height 21
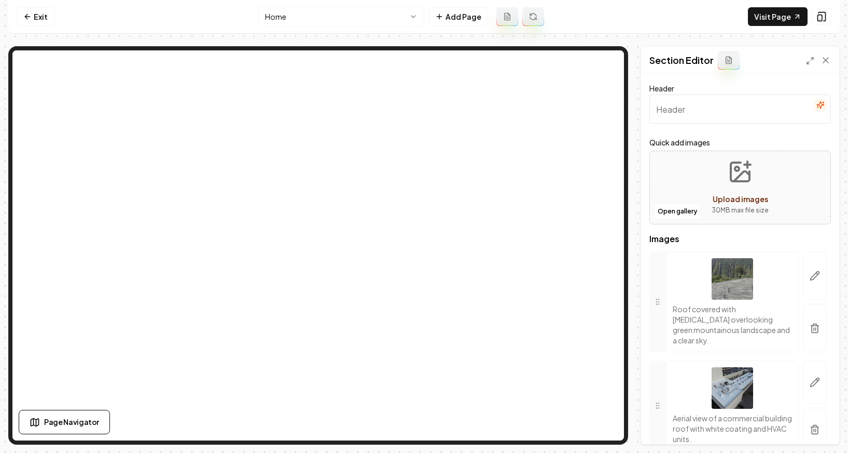
scroll to position [205, 0]
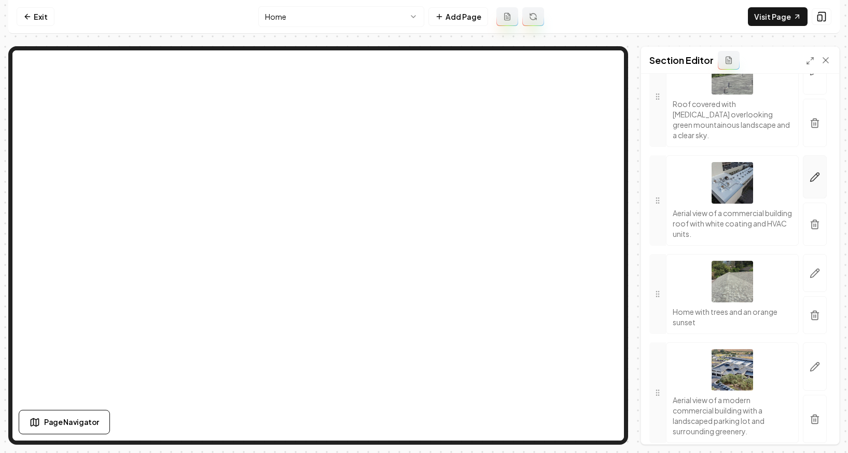
click at [708, 164] on button "button" at bounding box center [815, 176] width 24 height 43
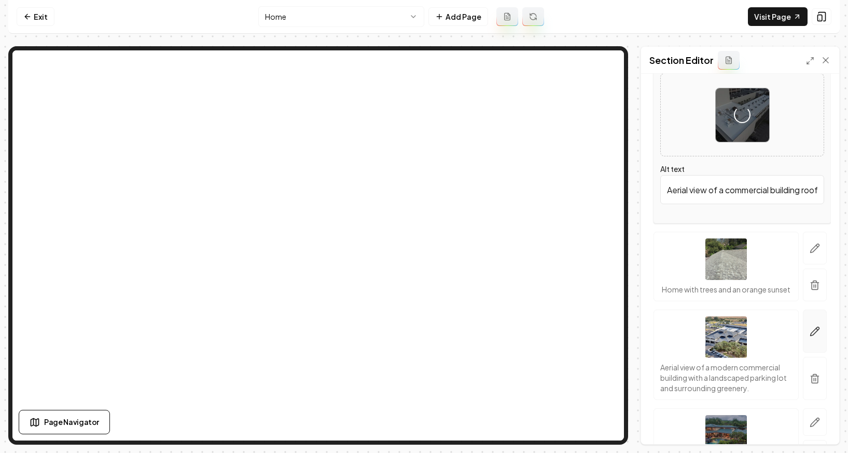
scroll to position [360, 0]
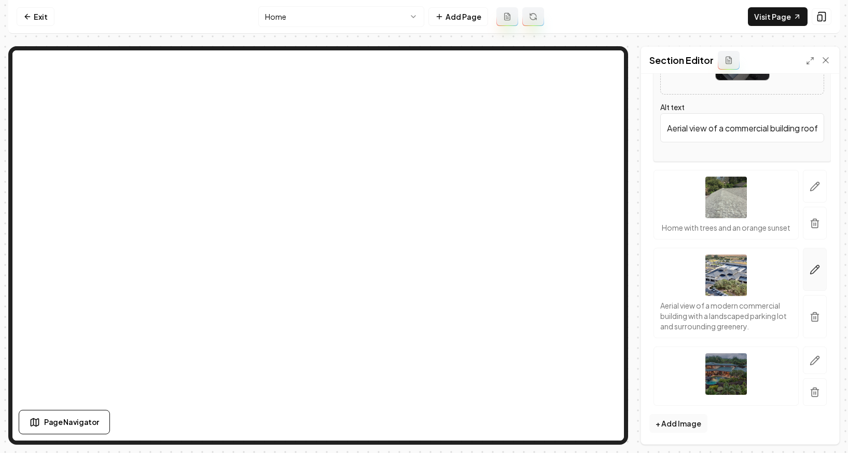
click at [708, 275] on icon "button" at bounding box center [815, 269] width 10 height 10
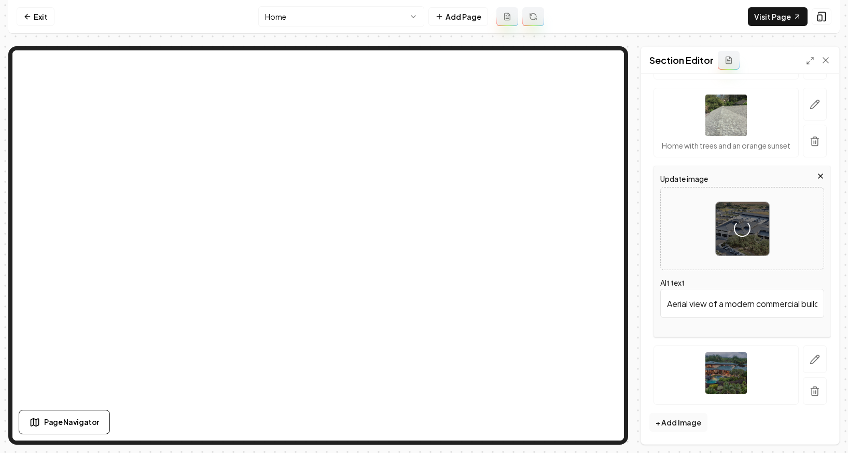
scroll to position [371, 0]
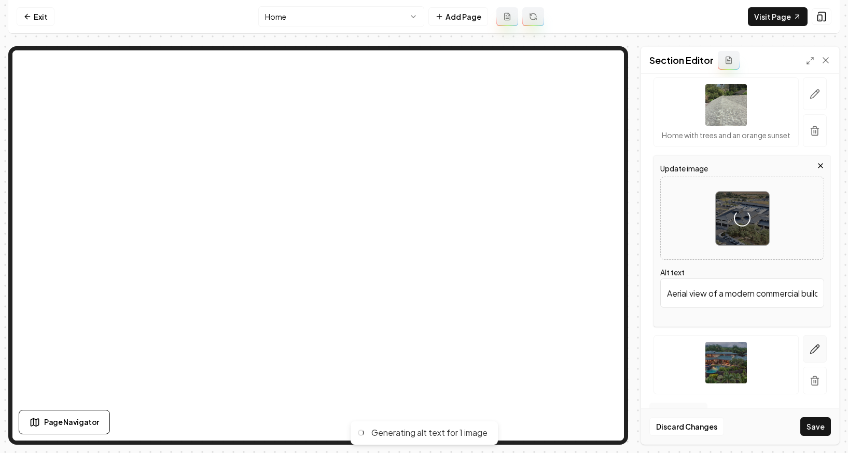
click at [708, 354] on icon "button" at bounding box center [815, 349] width 10 height 10
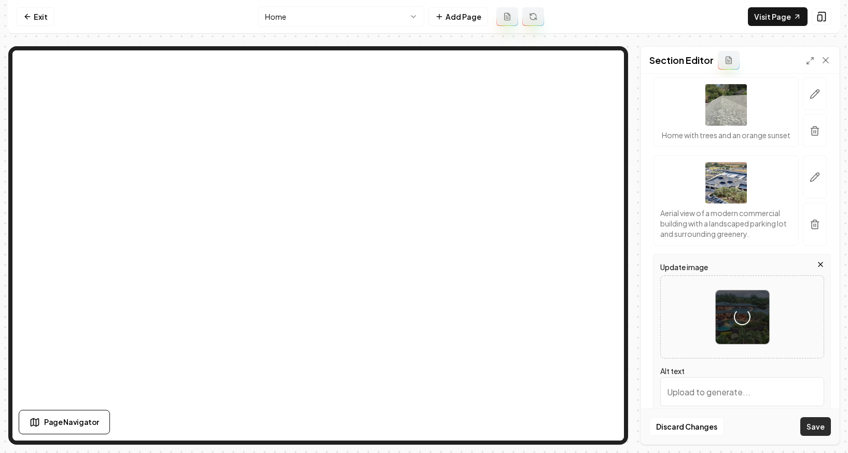
click at [708, 435] on button "Save" at bounding box center [816, 426] width 31 height 19
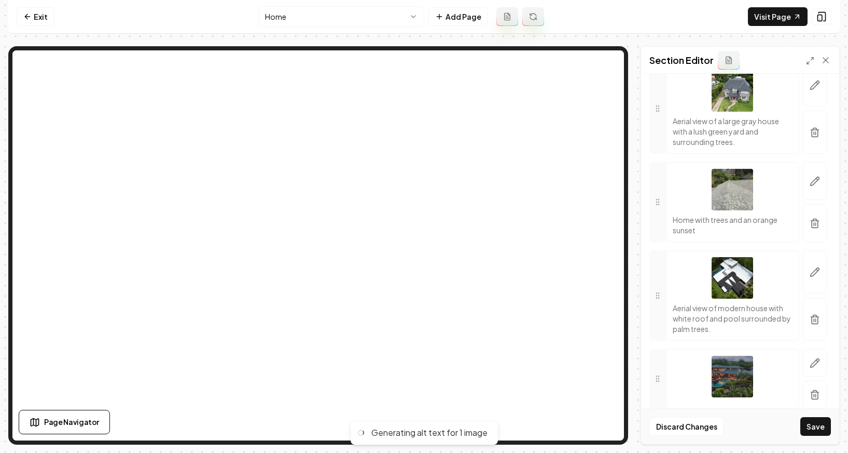
scroll to position [326, 0]
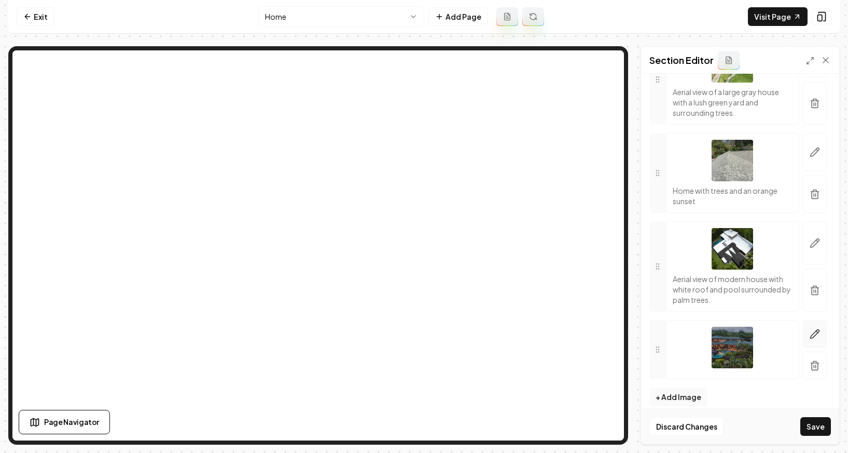
click at [708, 331] on icon "button" at bounding box center [818, 332] width 2 height 2
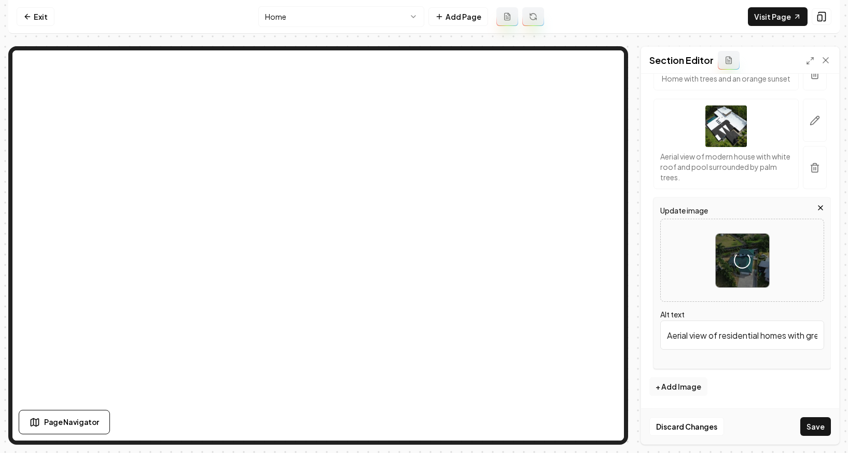
scroll to position [438, 0]
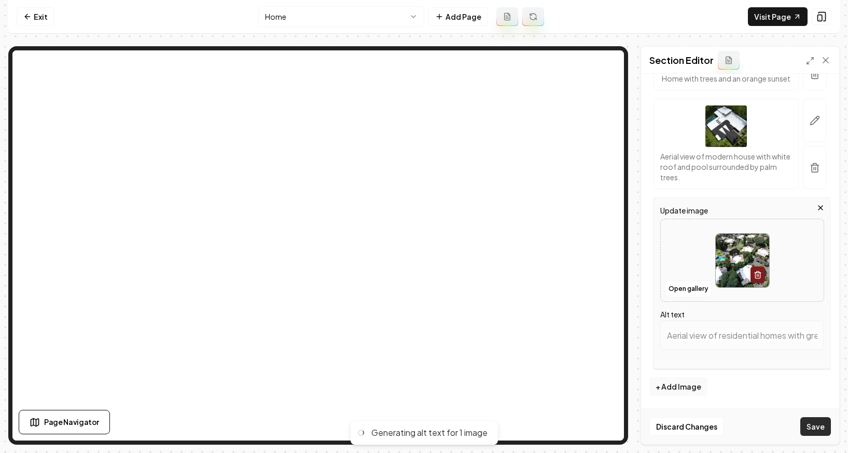
click at [708, 424] on button "Save" at bounding box center [816, 426] width 31 height 19
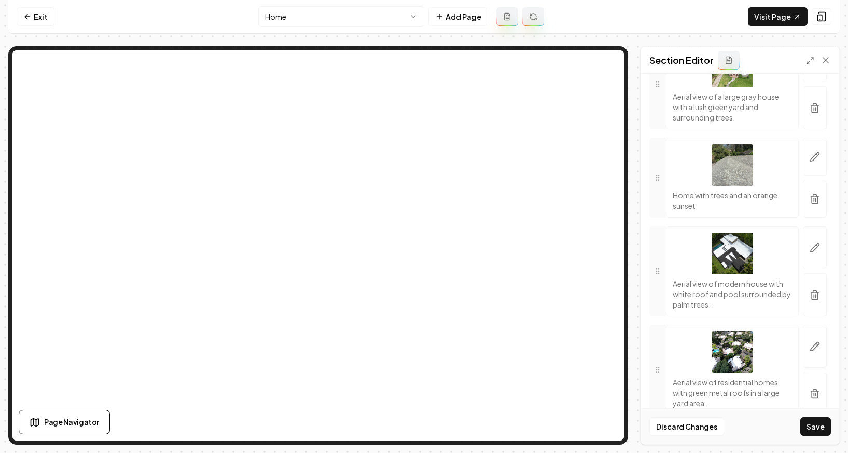
scroll to position [357, 0]
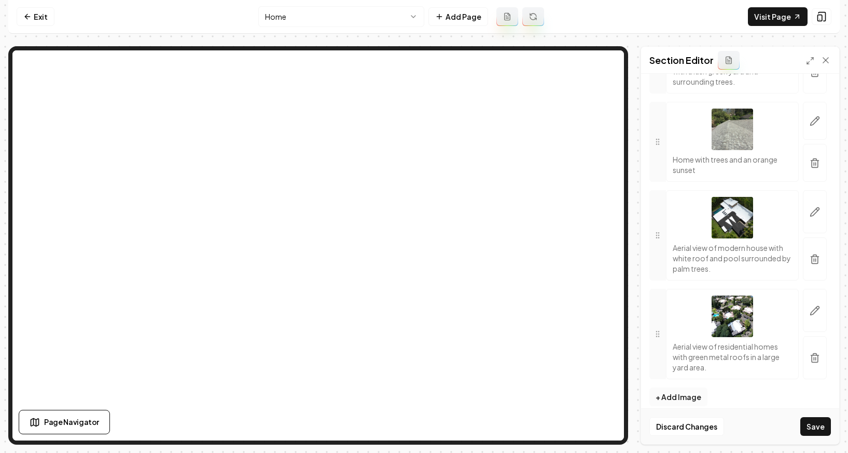
click at [686, 392] on button "+ Add Image" at bounding box center [679, 396] width 58 height 19
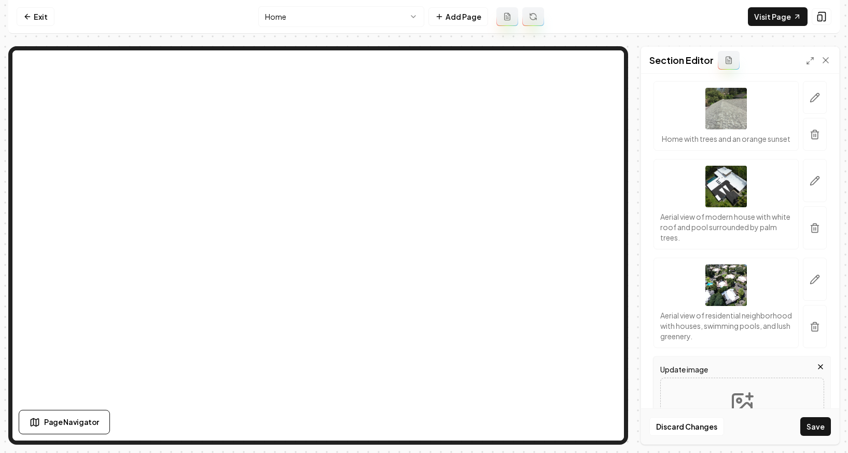
scroll to position [537, 0]
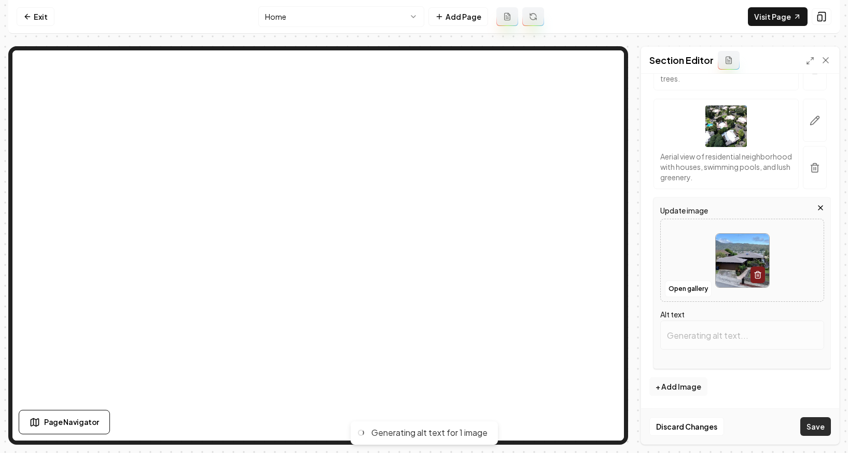
click at [708, 420] on button "Save" at bounding box center [816, 426] width 31 height 19
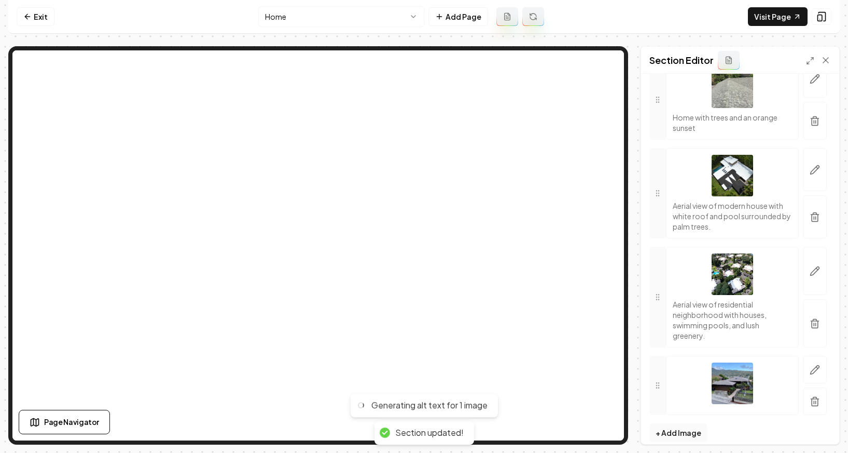
scroll to position [435, 0]
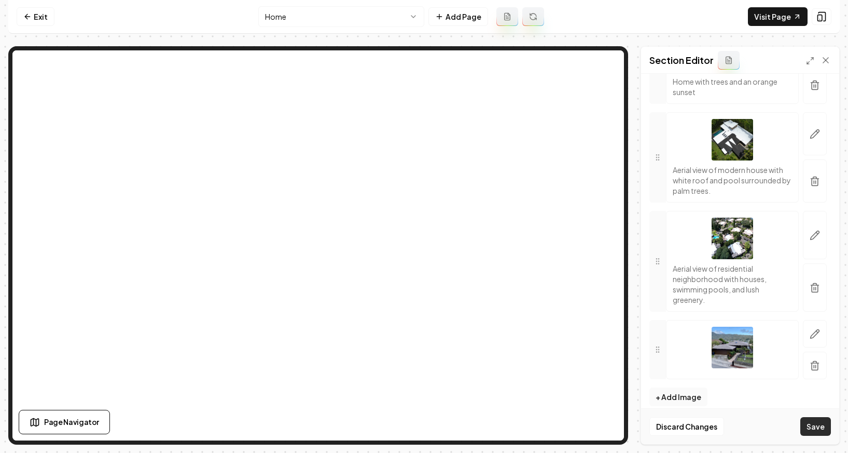
click at [708, 427] on button "Save" at bounding box center [816, 426] width 31 height 19
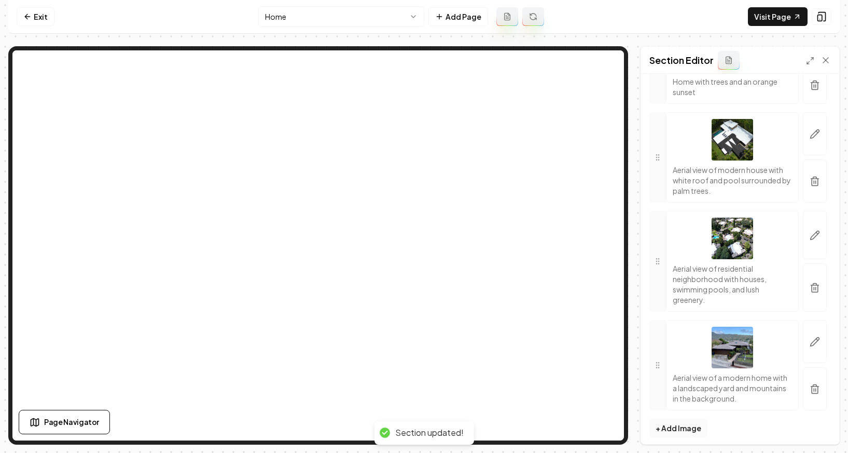
scroll to position [430, 0]
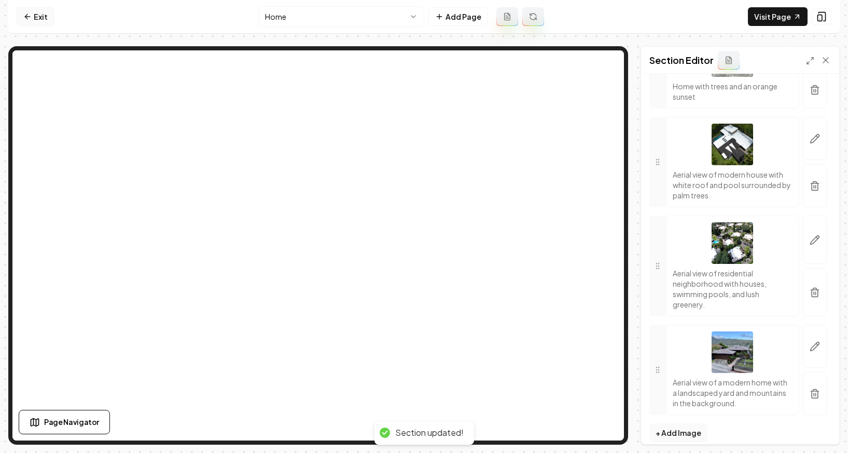
click at [35, 16] on link "Exit" at bounding box center [36, 16] width 38 height 19
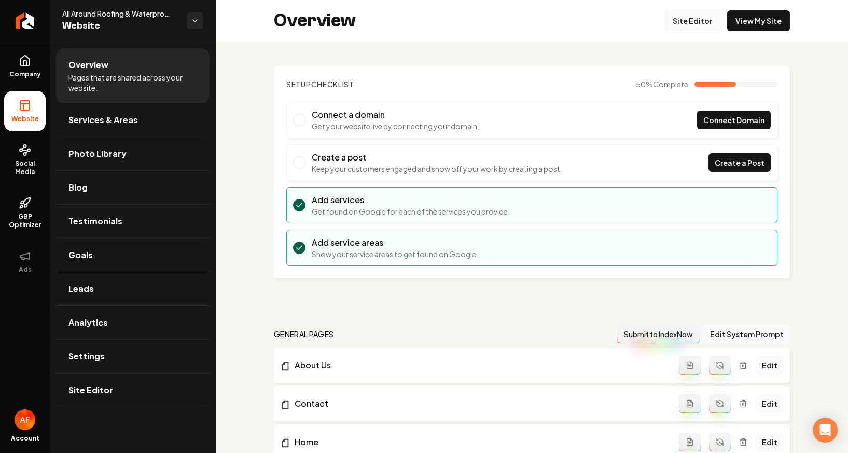
click at [689, 28] on link "Site Editor" at bounding box center [692, 20] width 57 height 21
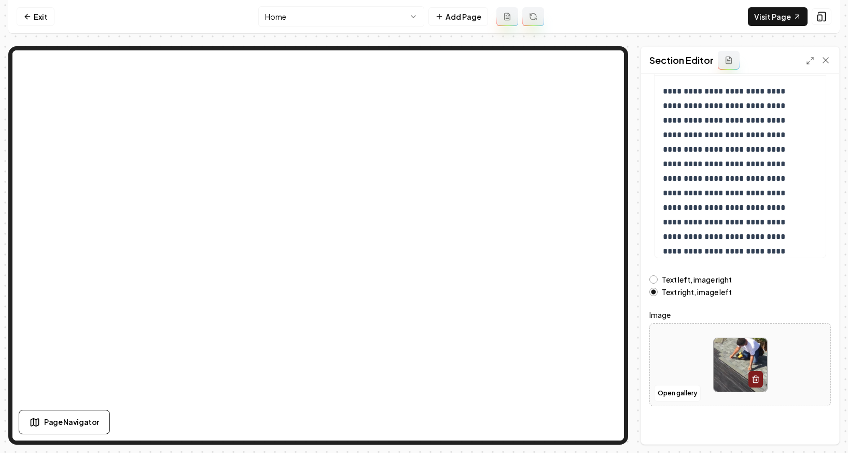
scroll to position [108, 0]
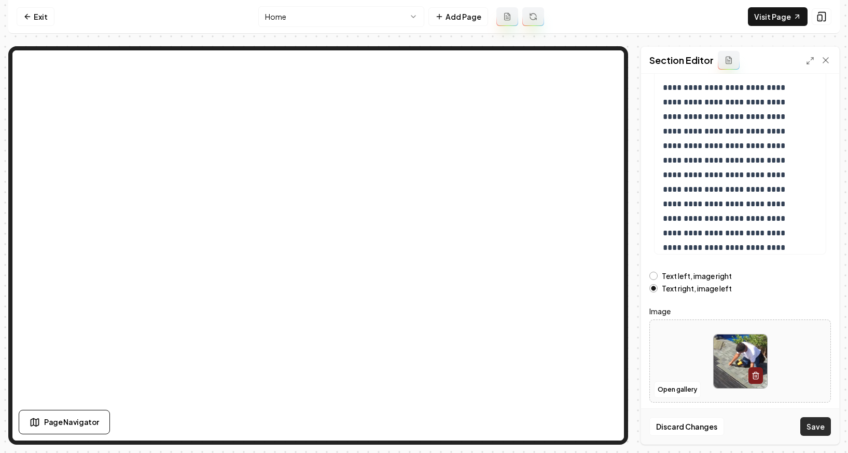
click at [708, 425] on div "Discard Changes Save" at bounding box center [740, 426] width 198 height 36
click at [708, 425] on button "Save" at bounding box center [816, 426] width 31 height 19
click at [697, 279] on label "Text left, image right" at bounding box center [697, 275] width 70 height 7
click at [658, 280] on button "Text left, image right" at bounding box center [654, 275] width 8 height 8
click at [698, 277] on label "Text left, image right" at bounding box center [697, 275] width 70 height 7
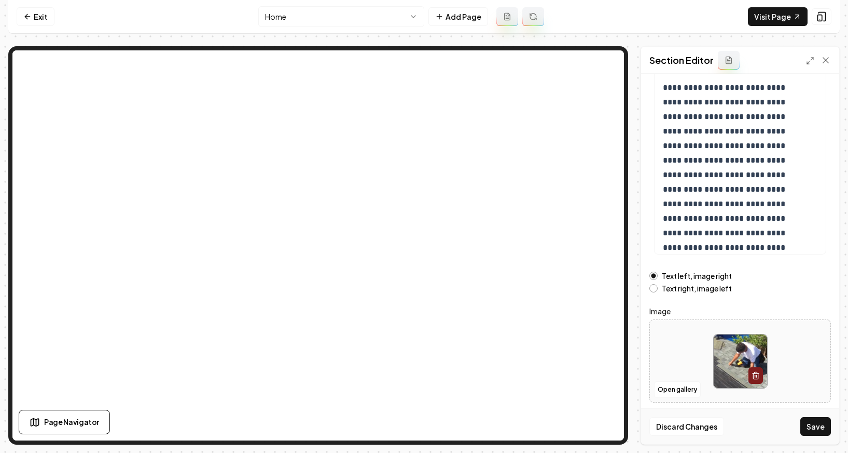
click at [658, 277] on button "Text left, image right" at bounding box center [654, 275] width 8 height 8
click at [708, 432] on button "Save" at bounding box center [816, 426] width 31 height 19
click at [20, 11] on link "Exit" at bounding box center [36, 16] width 38 height 19
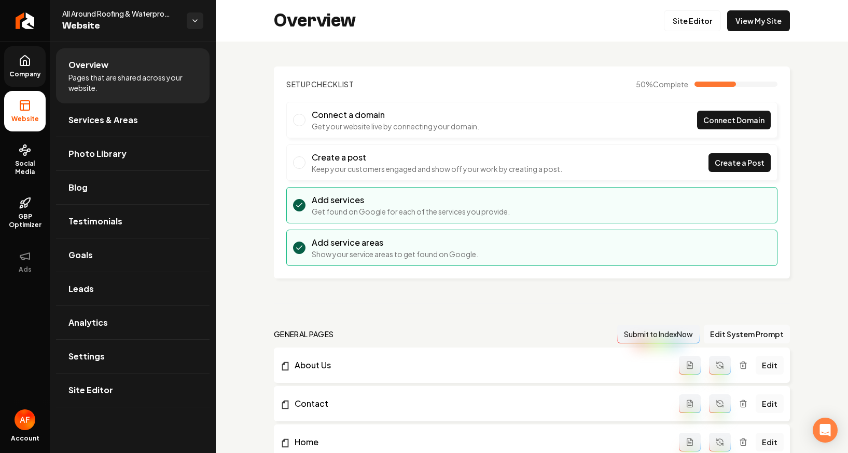
click at [28, 66] on icon at bounding box center [25, 60] width 12 height 12
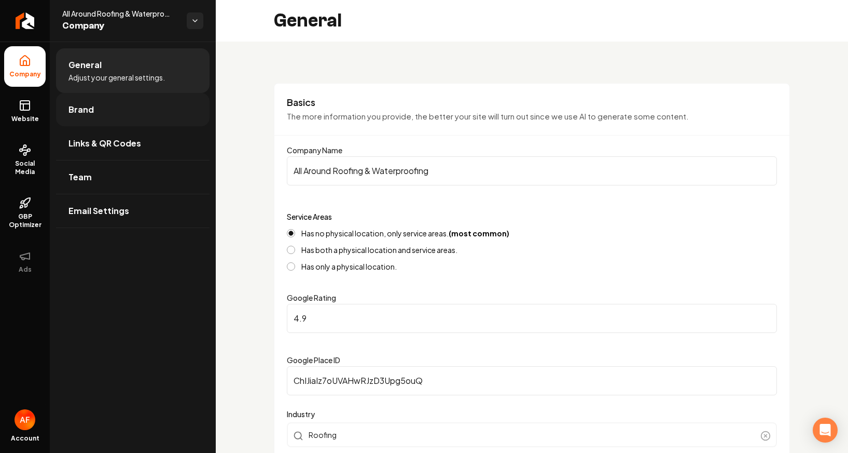
click at [130, 113] on link "Brand" at bounding box center [133, 109] width 154 height 33
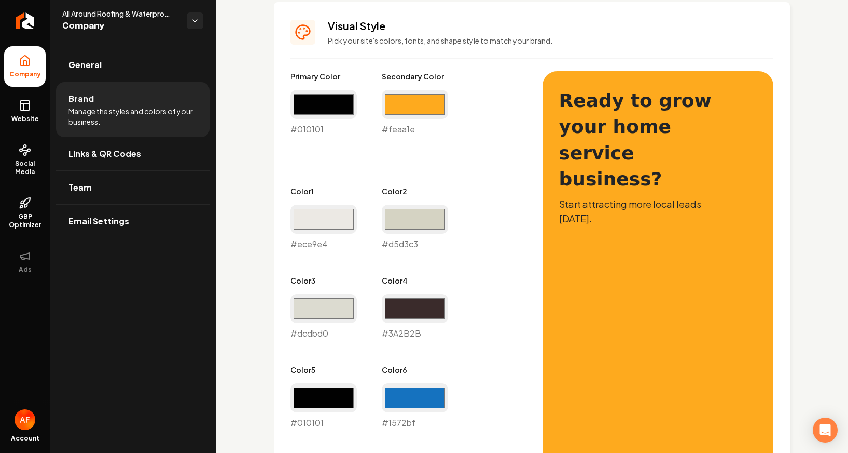
scroll to position [474, 0]
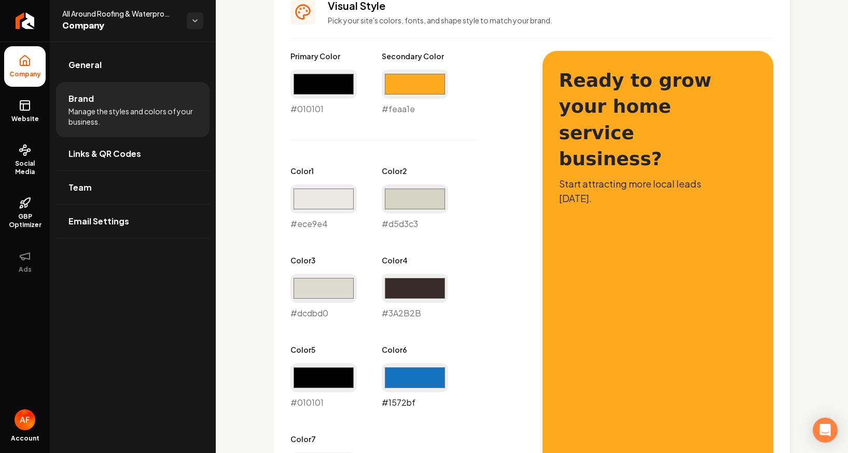
click at [424, 374] on input "#1572bf" at bounding box center [415, 377] width 66 height 29
type input "#fcaa1d"
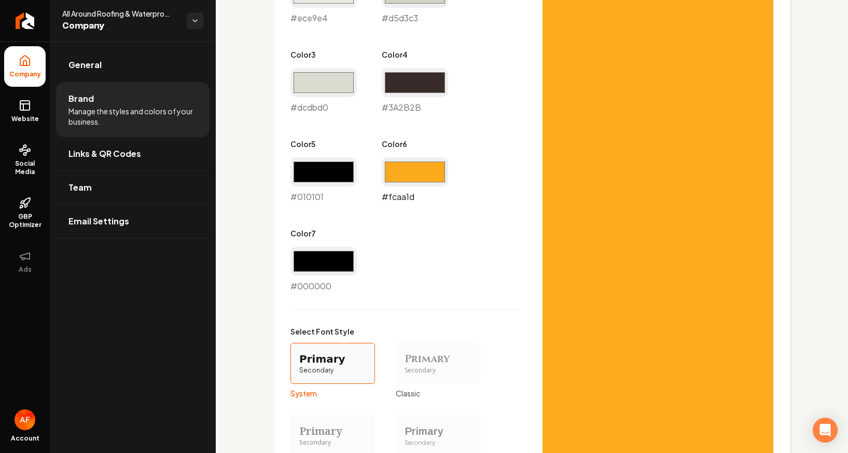
scroll to position [876, 0]
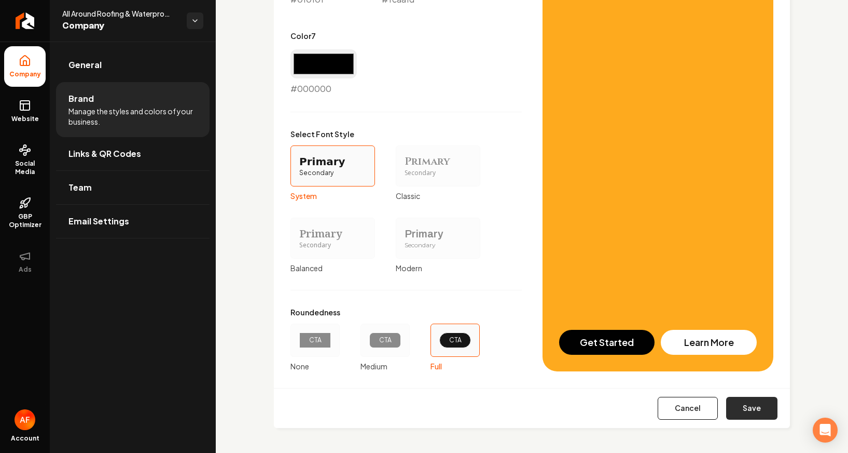
click at [708, 403] on button "Save" at bounding box center [752, 407] width 51 height 23
type input "#3a2b2b"
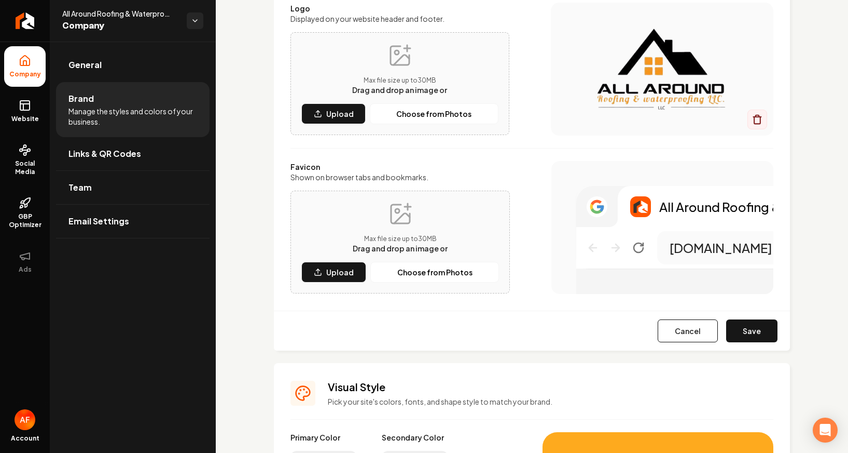
scroll to position [172, 0]
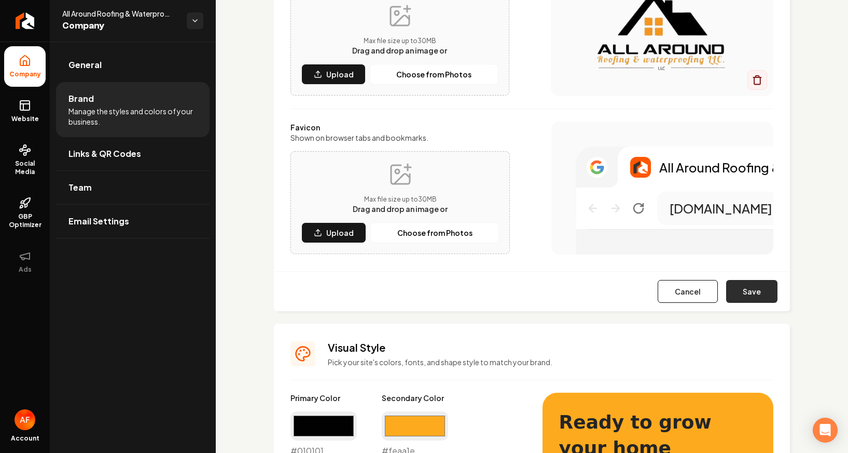
click at [708, 280] on button "Save" at bounding box center [752, 291] width 51 height 23
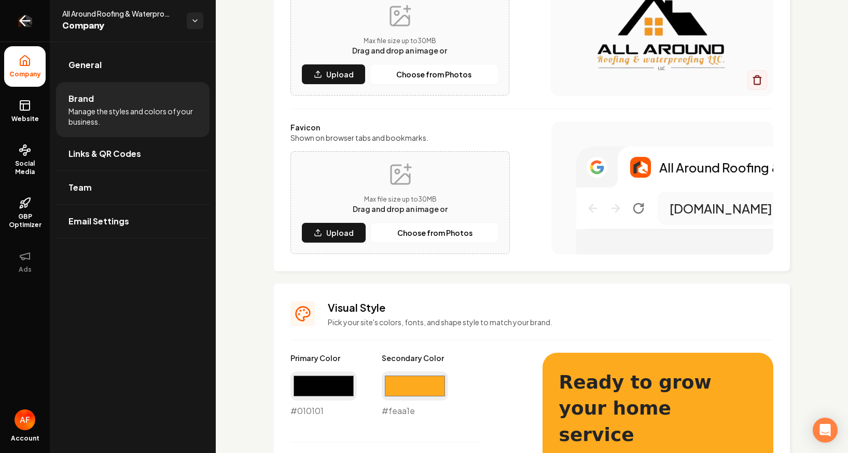
click at [25, 21] on icon "Return to dashboard" at bounding box center [25, 20] width 17 height 17
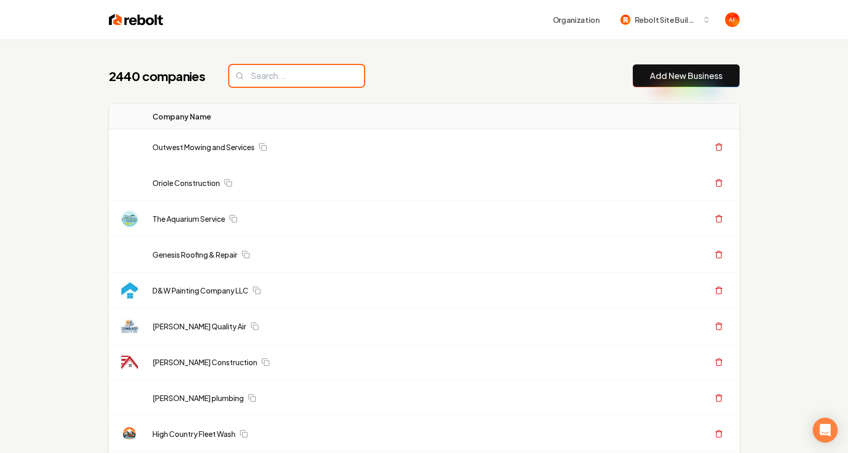
click at [279, 78] on input "search" at bounding box center [296, 76] width 135 height 22
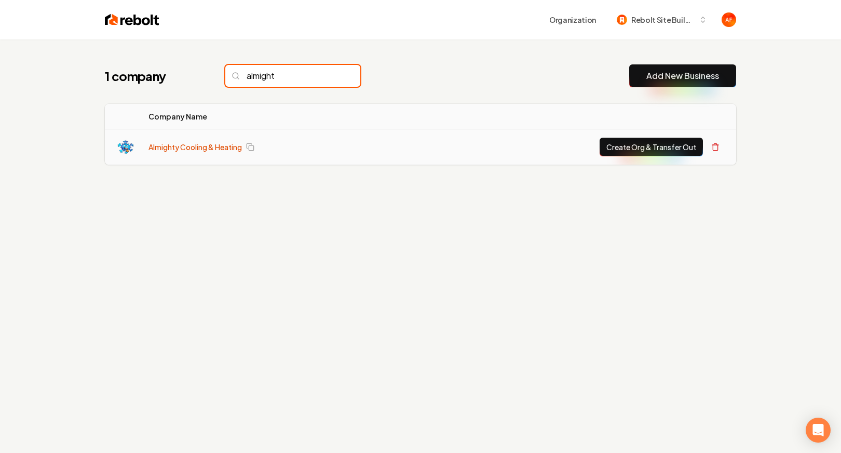
type input "almight"
click at [190, 146] on link "Almighty Cooling & Heating" at bounding box center [194, 147] width 93 height 10
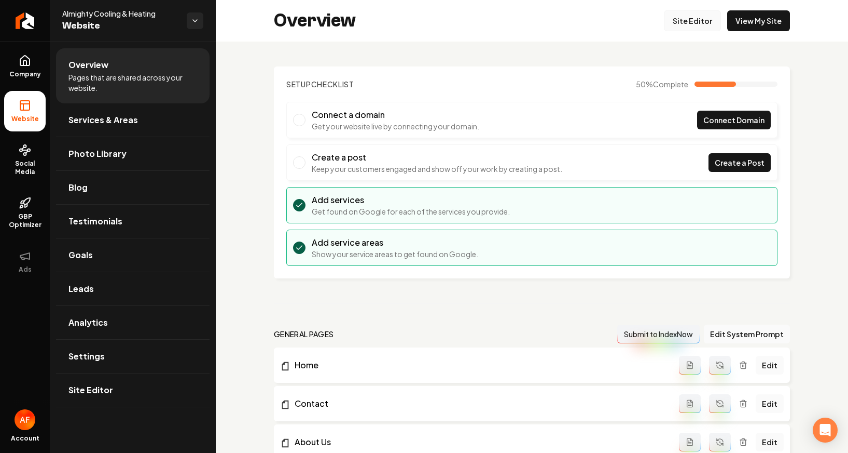
click at [671, 22] on link "Site Editor" at bounding box center [692, 20] width 57 height 21
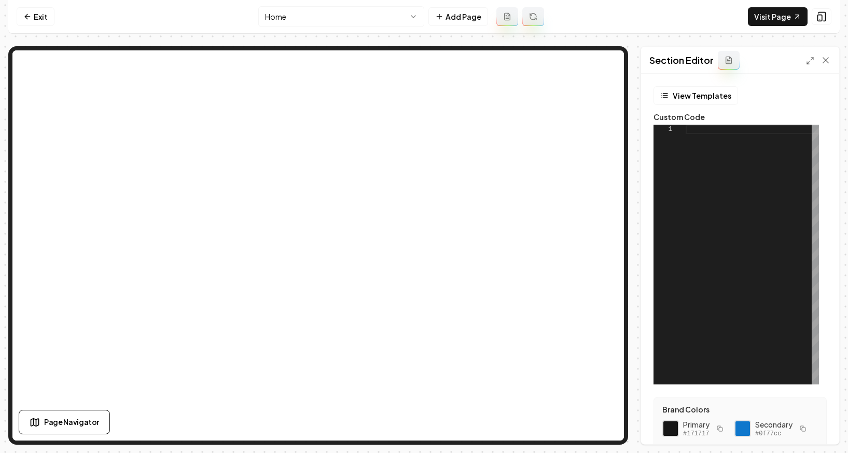
drag, startPoint x: 738, startPoint y: 176, endPoint x: 599, endPoint y: 153, distance: 141.6
click at [686, 152] on div at bounding box center [752, 254] width 133 height 259
drag, startPoint x: 747, startPoint y: 190, endPoint x: 610, endPoint y: 181, distance: 137.8
click at [708, 190] on div at bounding box center [752, 254] width 133 height 259
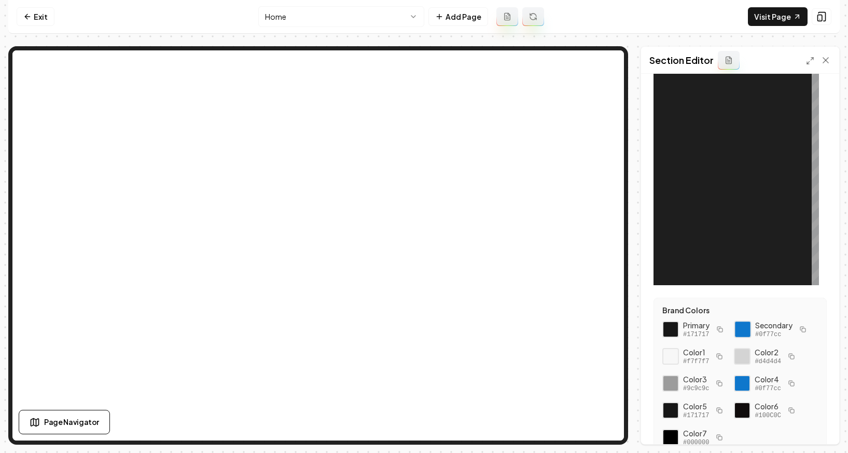
scroll to position [148, 0]
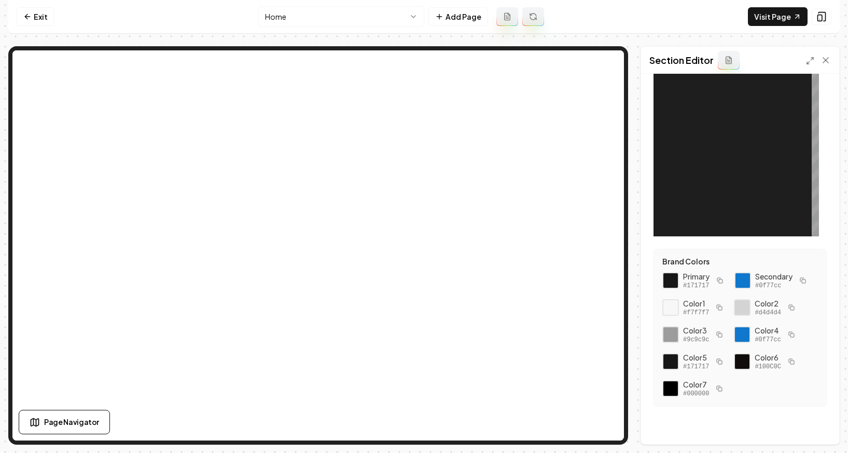
click at [708, 65] on div "Section Editor" at bounding box center [740, 60] width 198 height 27
click at [708, 63] on icon at bounding box center [826, 60] width 10 height 10
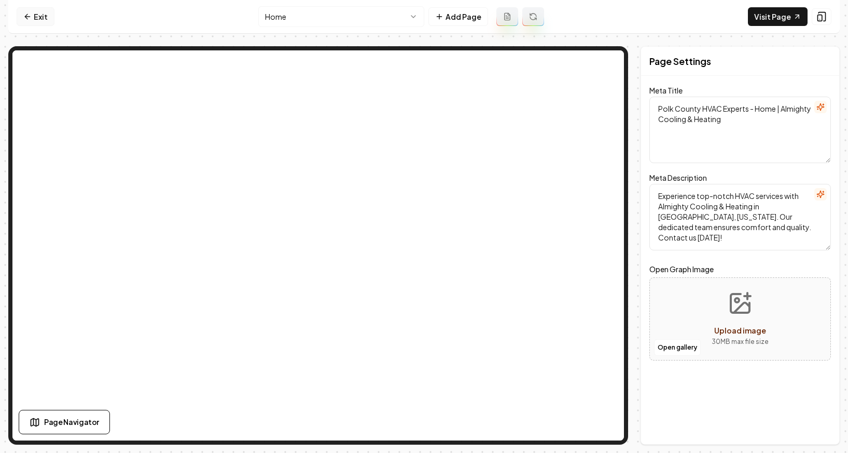
click at [25, 12] on icon at bounding box center [27, 16] width 8 height 8
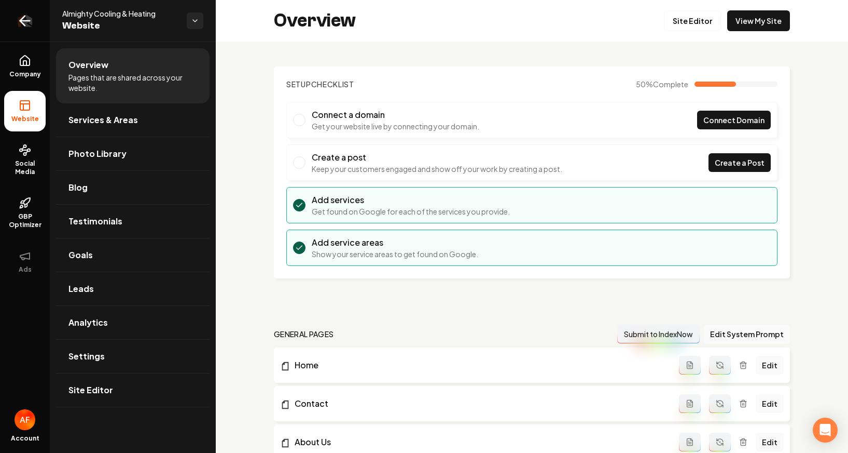
click at [26, 13] on icon "Return to dashboard" at bounding box center [25, 20] width 17 height 17
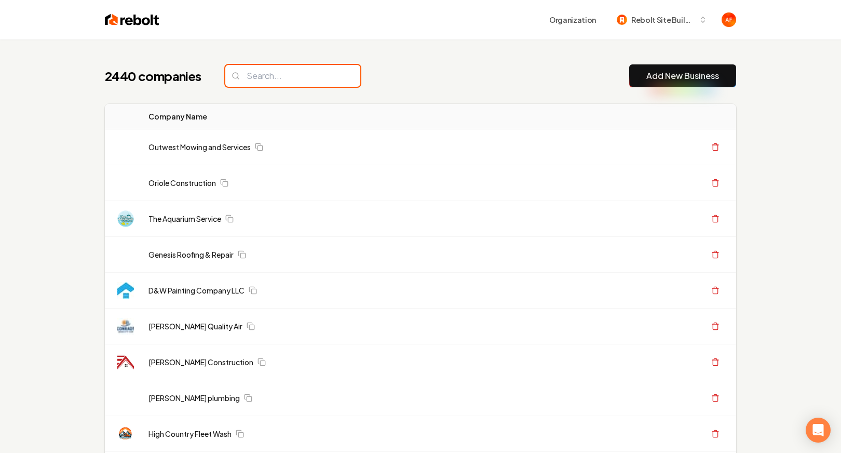
click at [275, 73] on input "search" at bounding box center [292, 76] width 135 height 22
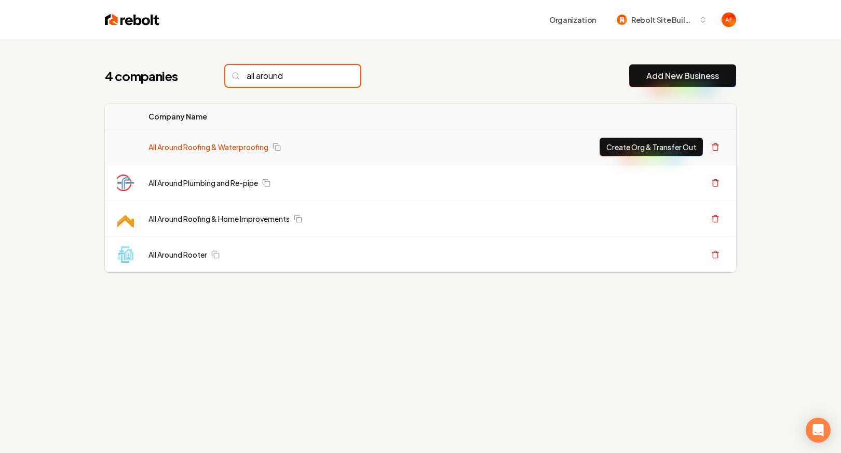
type input "all around"
click at [208, 148] on link "All Around Roofing & Waterproofing" at bounding box center [208, 147] width 120 height 10
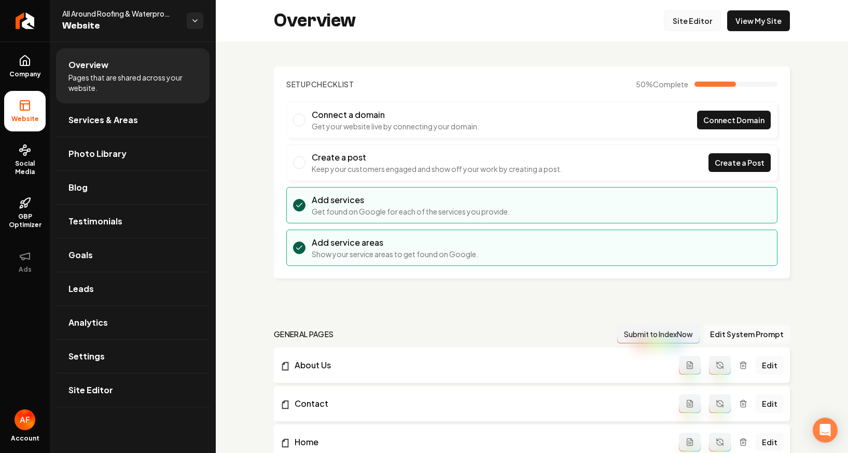
click at [695, 17] on link "Site Editor" at bounding box center [692, 20] width 57 height 21
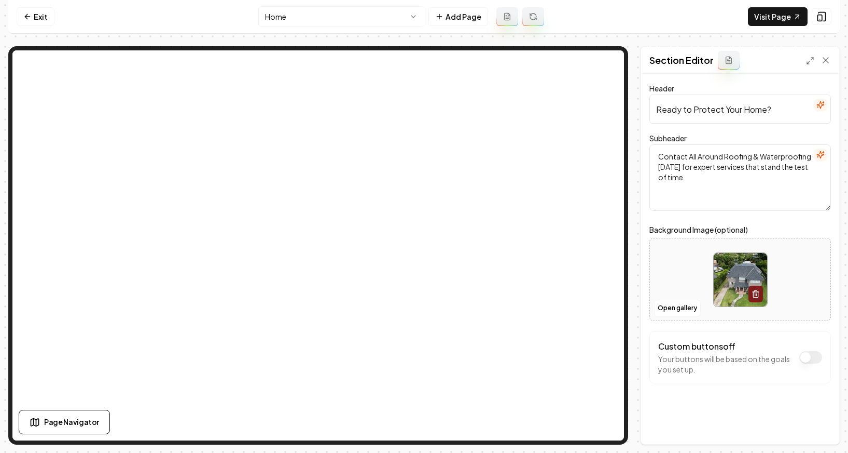
click at [670, 298] on div at bounding box center [740, 279] width 181 height 71
click at [673, 299] on button "Open gallery" at bounding box center [677, 307] width 47 height 17
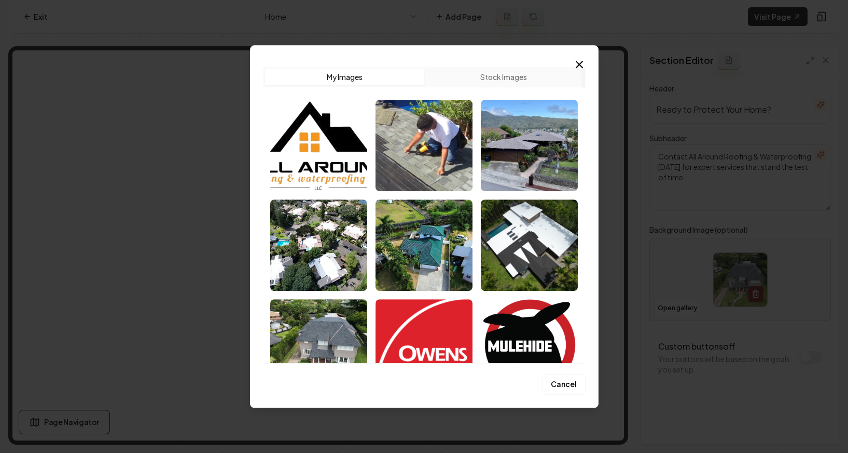
click at [560, 382] on button "Cancel" at bounding box center [564, 384] width 44 height 21
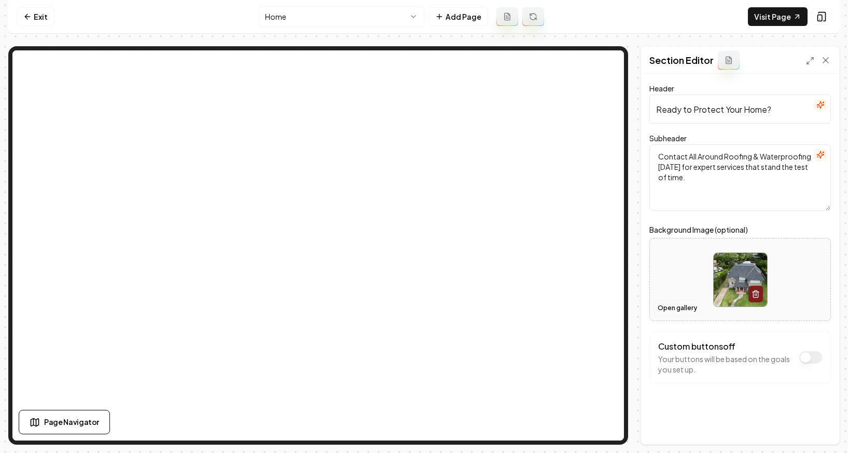
click at [682, 306] on button "Open gallery" at bounding box center [677, 307] width 47 height 17
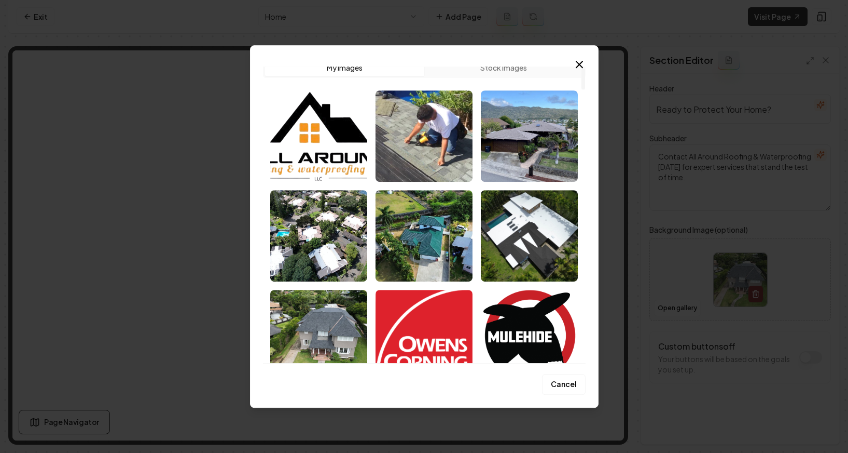
scroll to position [20, 0]
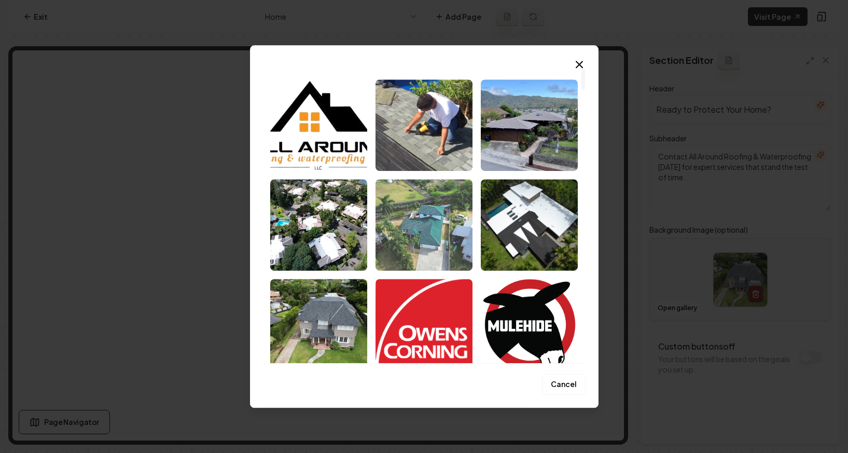
click at [451, 226] on img "Select image image_68cd77db5c7cd75eb8603880.jpg" at bounding box center [424, 224] width 97 height 91
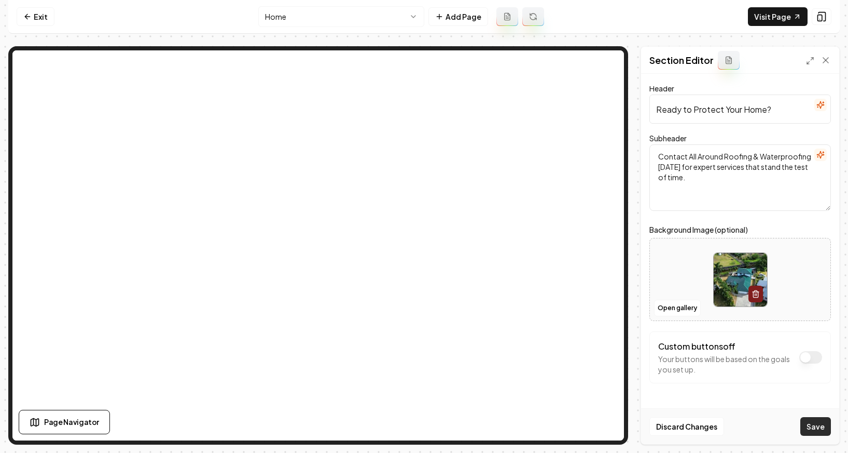
click at [708, 425] on button "Save" at bounding box center [816, 426] width 31 height 19
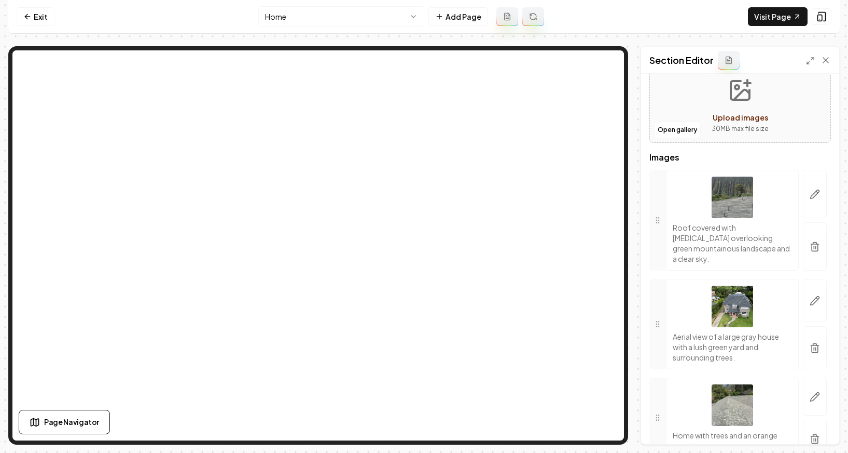
scroll to position [430, 0]
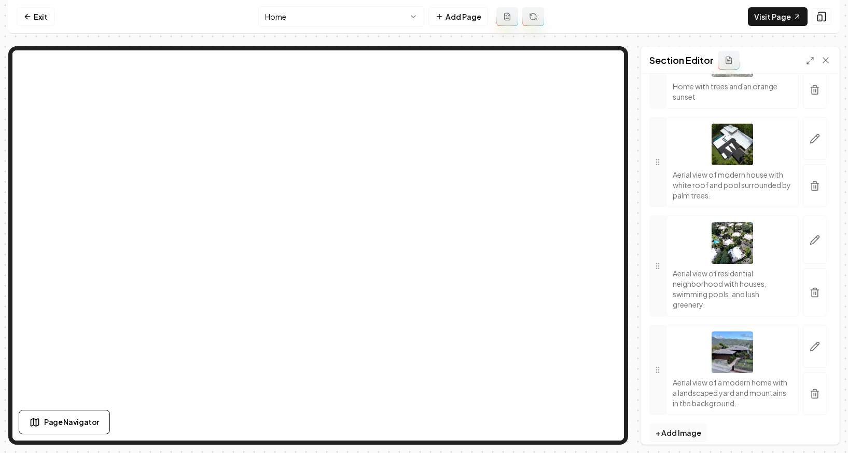
click at [683, 423] on button "+ Add Image" at bounding box center [679, 432] width 58 height 19
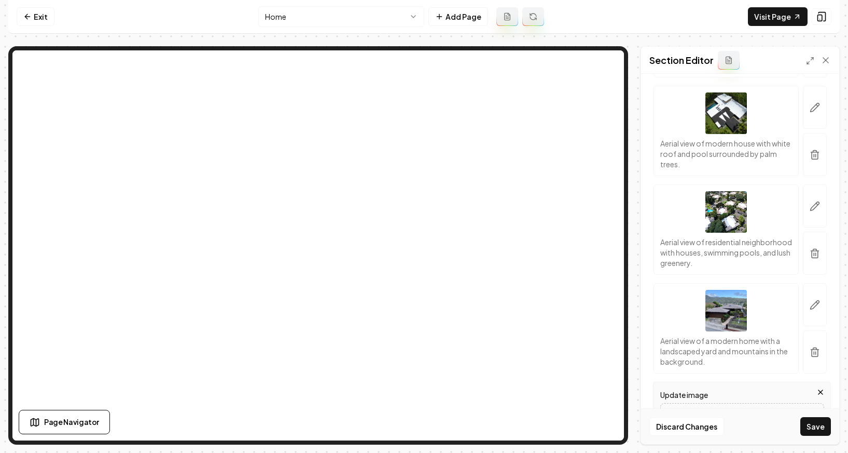
scroll to position [635, 0]
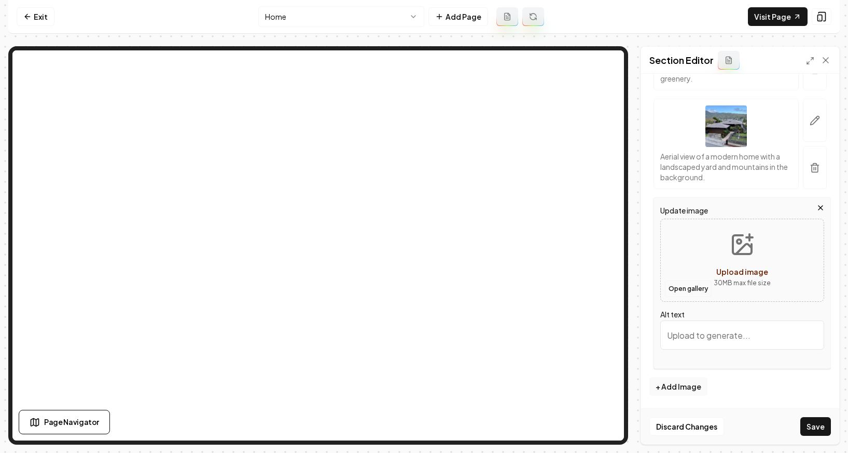
click at [695, 286] on button "Open gallery" at bounding box center [688, 288] width 47 height 17
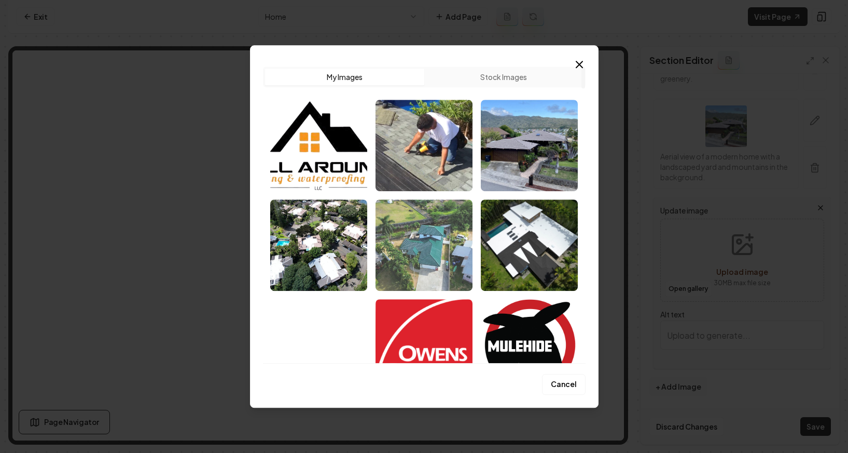
click at [412, 244] on img "Select image image_68cd77db5c7cd75eb8603880.jpg" at bounding box center [424, 244] width 97 height 91
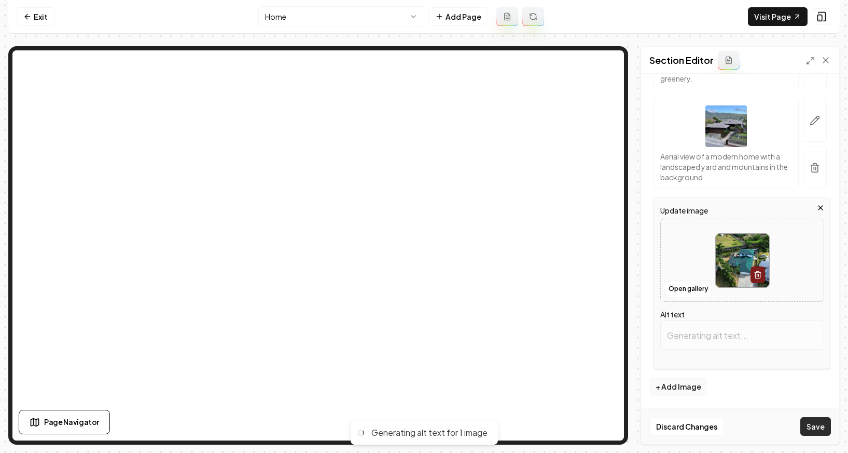
drag, startPoint x: 821, startPoint y: 435, endPoint x: 819, endPoint y: 429, distance: 6.7
click at [821, 435] on div "Discard Changes Save" at bounding box center [740, 426] width 198 height 36
click at [819, 428] on button "Save" at bounding box center [816, 426] width 31 height 19
type input "Aerial view of residential property with green roofs surrounded by landscaping …"
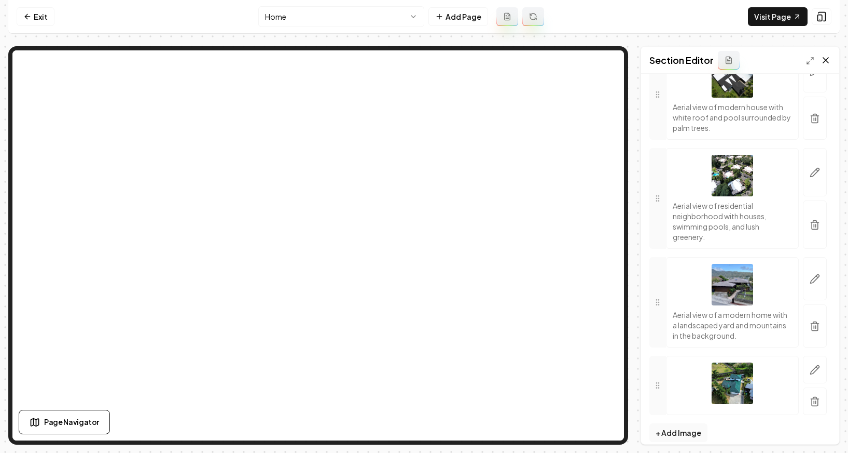
click at [828, 62] on icon at bounding box center [826, 60] width 10 height 10
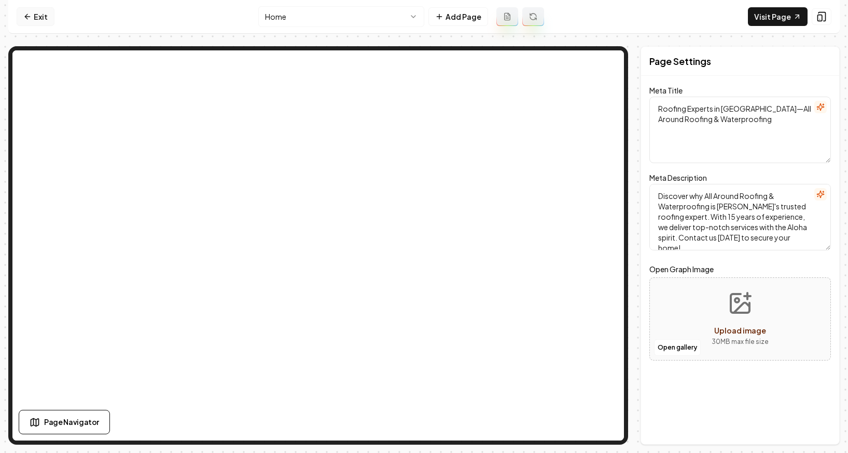
click at [36, 7] on link "Exit" at bounding box center [36, 16] width 38 height 19
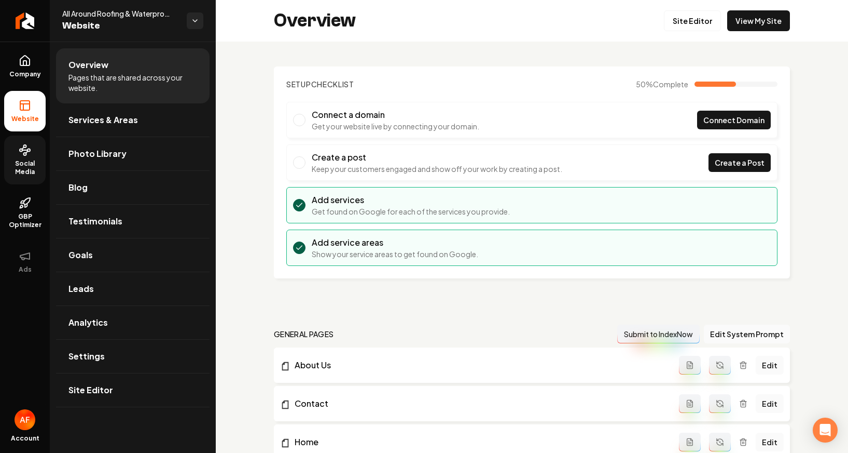
click at [24, 154] on circle at bounding box center [25, 154] width 3 height 3
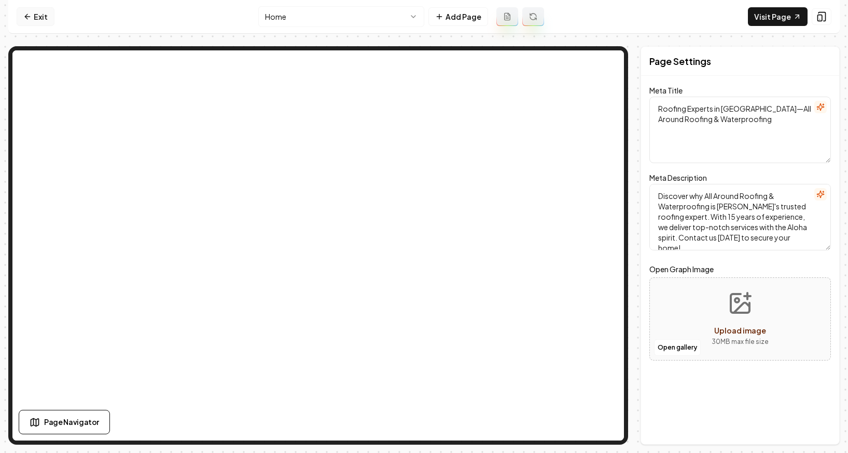
click at [33, 18] on link "Exit" at bounding box center [36, 16] width 38 height 19
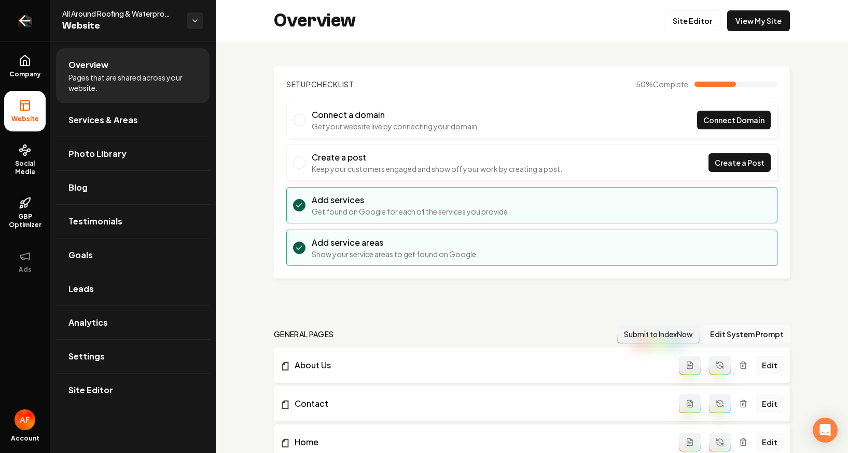
click at [32, 15] on icon "Return to dashboard" at bounding box center [25, 20] width 17 height 17
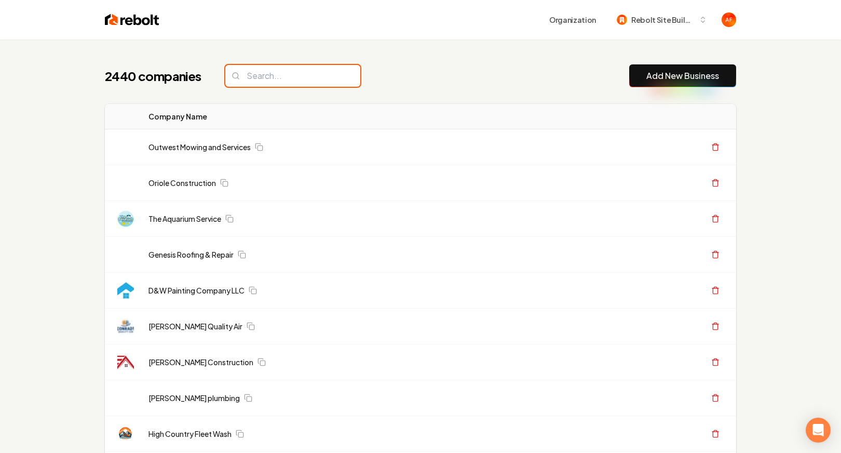
click at [286, 83] on input "search" at bounding box center [292, 76] width 135 height 22
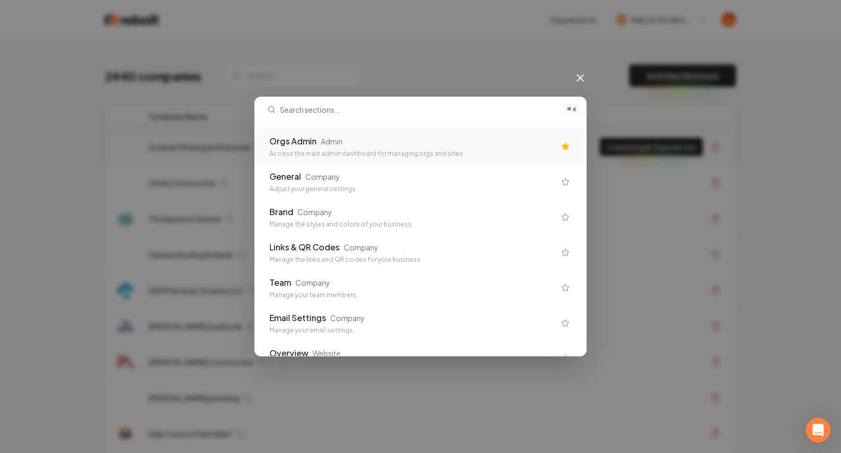
click at [317, 145] on div "Orgs Admin" at bounding box center [292, 141] width 47 height 12
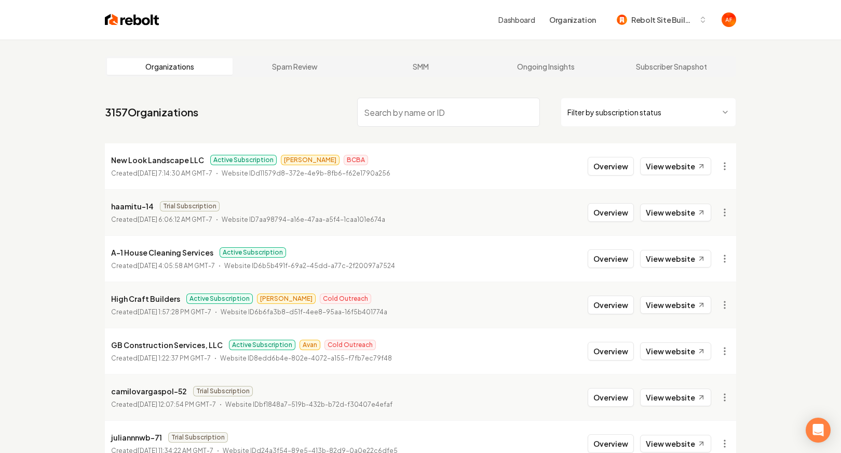
click at [419, 115] on input "search" at bounding box center [448, 112] width 183 height 29
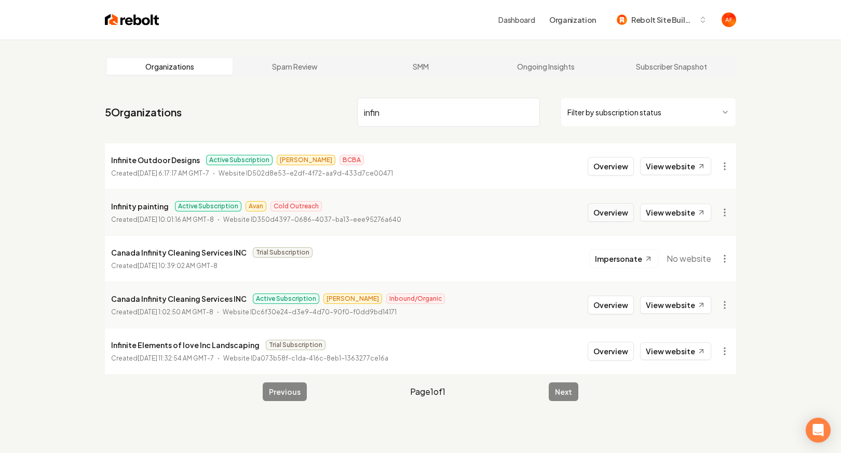
type input "infin"
click at [620, 206] on button "Overview" at bounding box center [610, 212] width 46 height 19
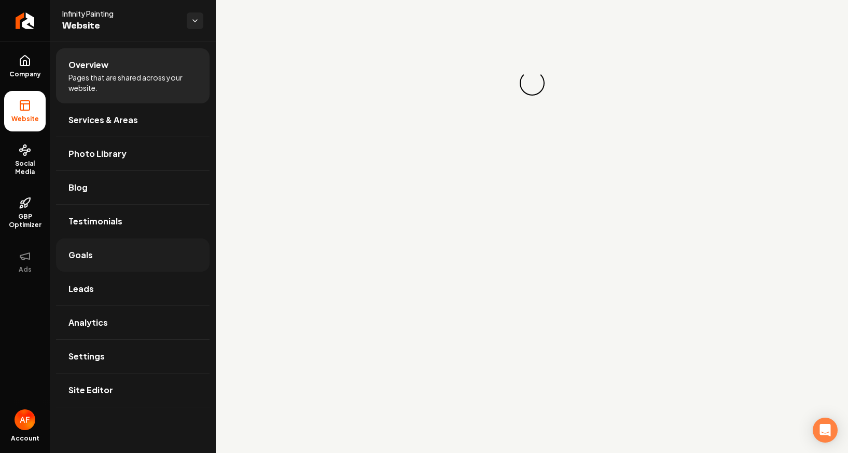
click at [101, 258] on link "Goals" at bounding box center [133, 254] width 154 height 33
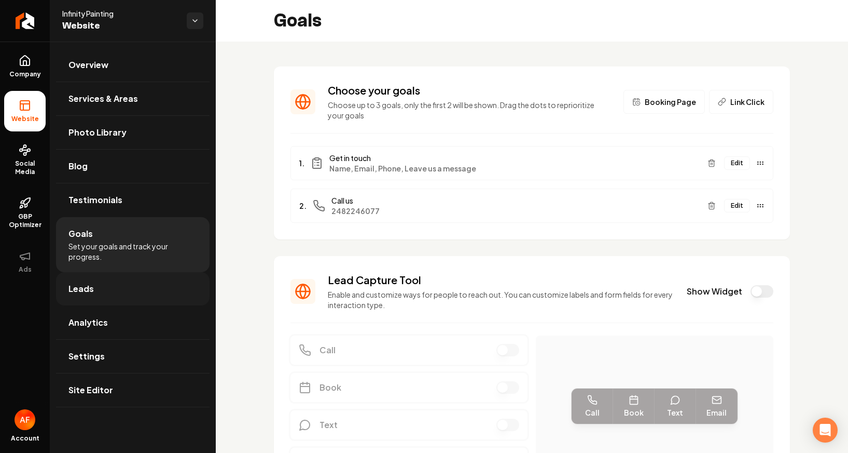
click at [102, 285] on link "Leads" at bounding box center [133, 288] width 154 height 33
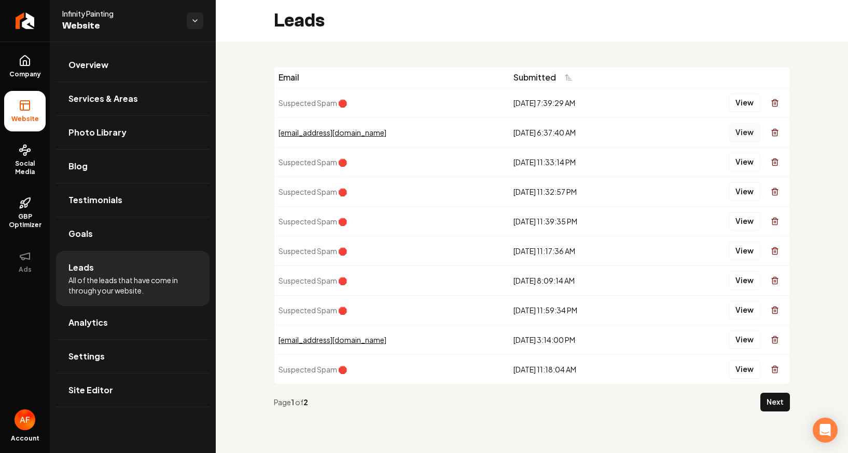
click at [750, 139] on button "View" at bounding box center [745, 132] width 32 height 19
click at [90, 232] on span "Goals" at bounding box center [80, 233] width 24 height 12
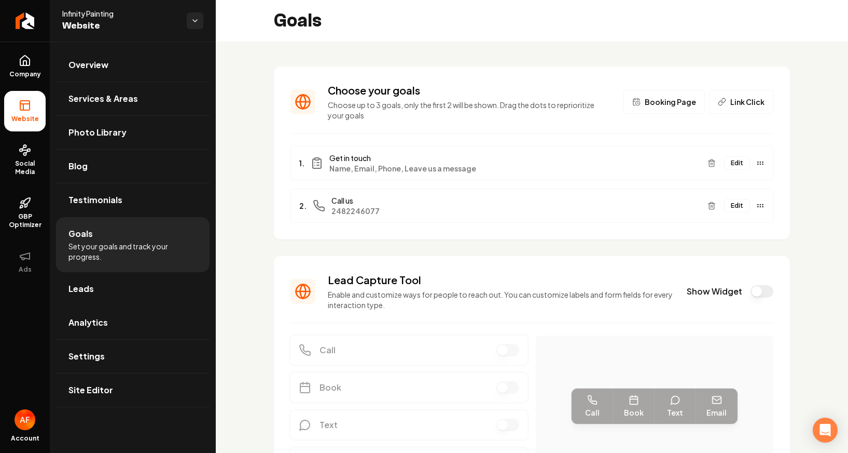
click at [740, 283] on div "Lead Capture Tool Enable and customize ways for people to reach out. You can cu…" at bounding box center [532, 290] width 483 height 37
click at [752, 292] on button "Show Widget" at bounding box center [762, 291] width 23 height 12
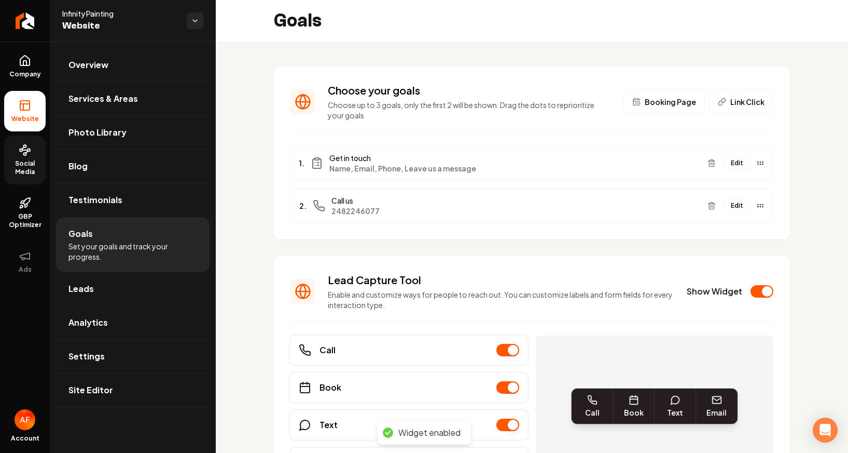
click at [27, 158] on link "Social Media" at bounding box center [25, 159] width 42 height 49
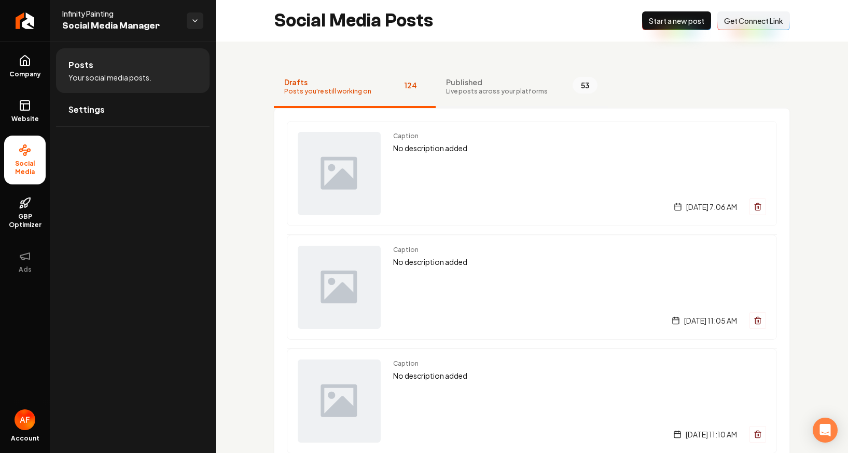
click at [487, 92] on span "Live posts across your platforms" at bounding box center [497, 91] width 102 height 8
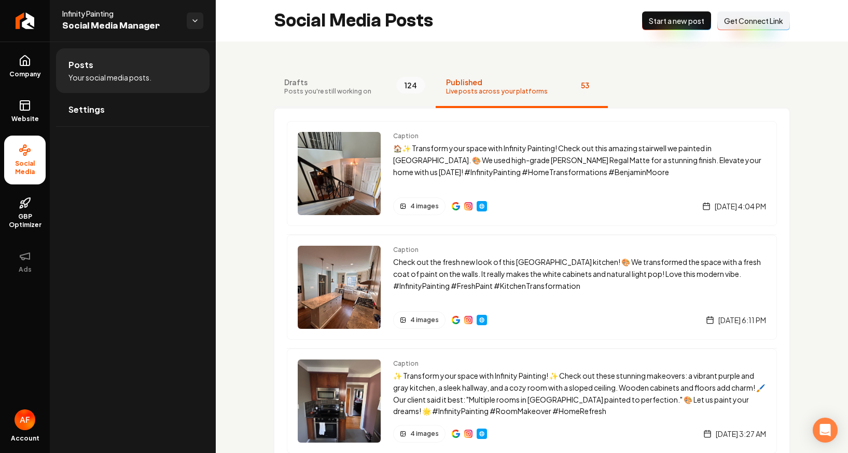
click at [351, 85] on span "Drafts" at bounding box center [327, 82] width 87 height 10
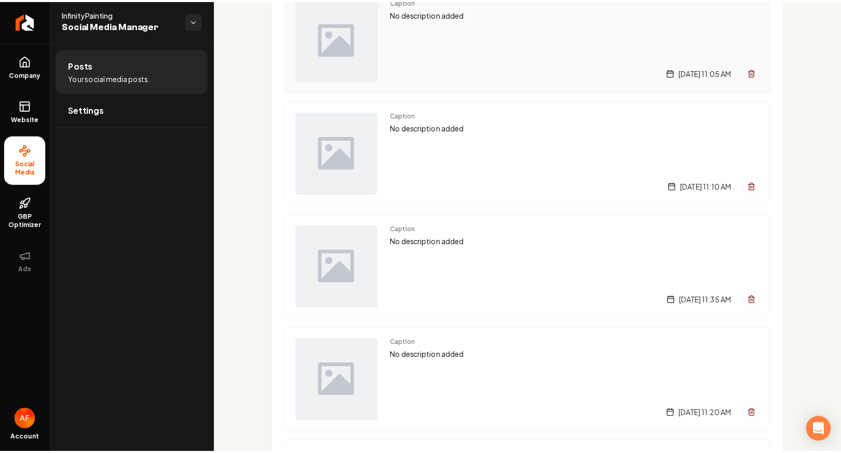
scroll to position [4009, 0]
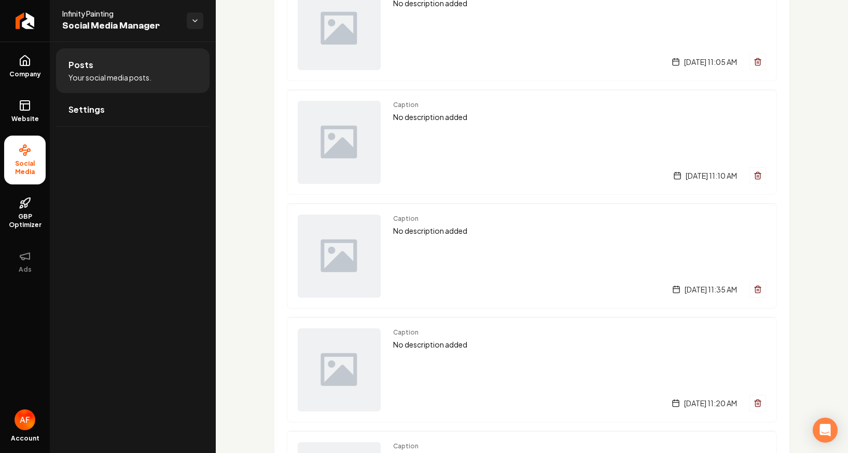
click at [20, 27] on icon "Return to dashboard" at bounding box center [25, 20] width 17 height 17
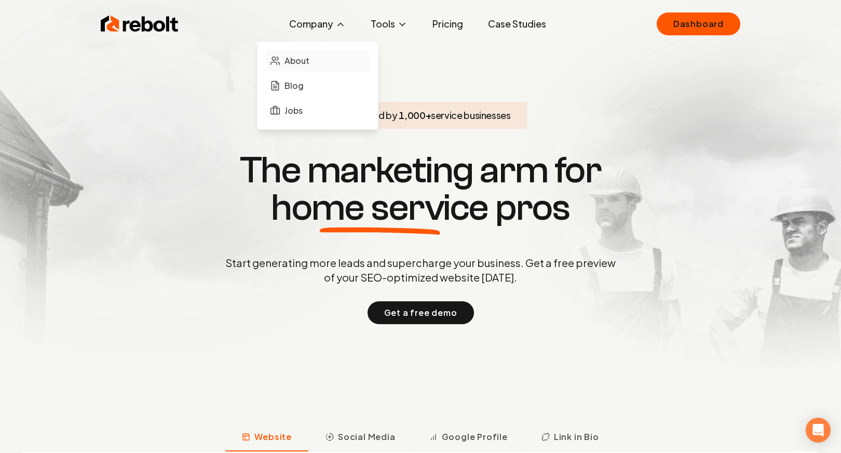
click at [299, 57] on span "About" at bounding box center [296, 60] width 25 height 12
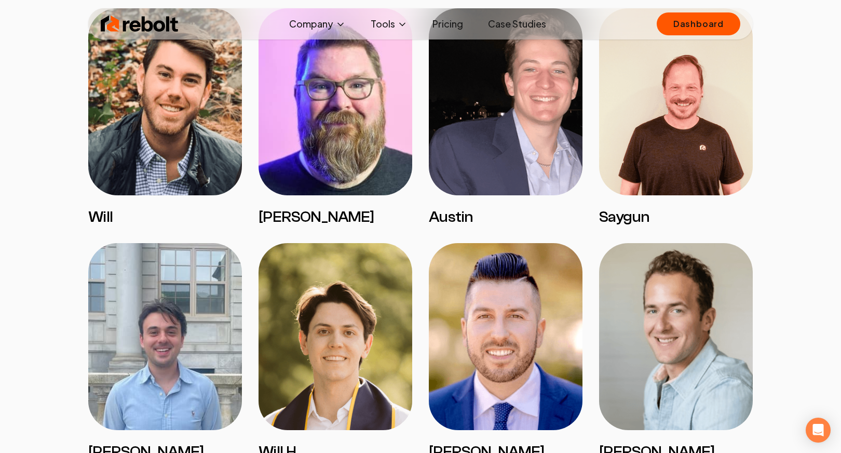
scroll to position [1592, 0]
